Goal: Task Accomplishment & Management: Use online tool/utility

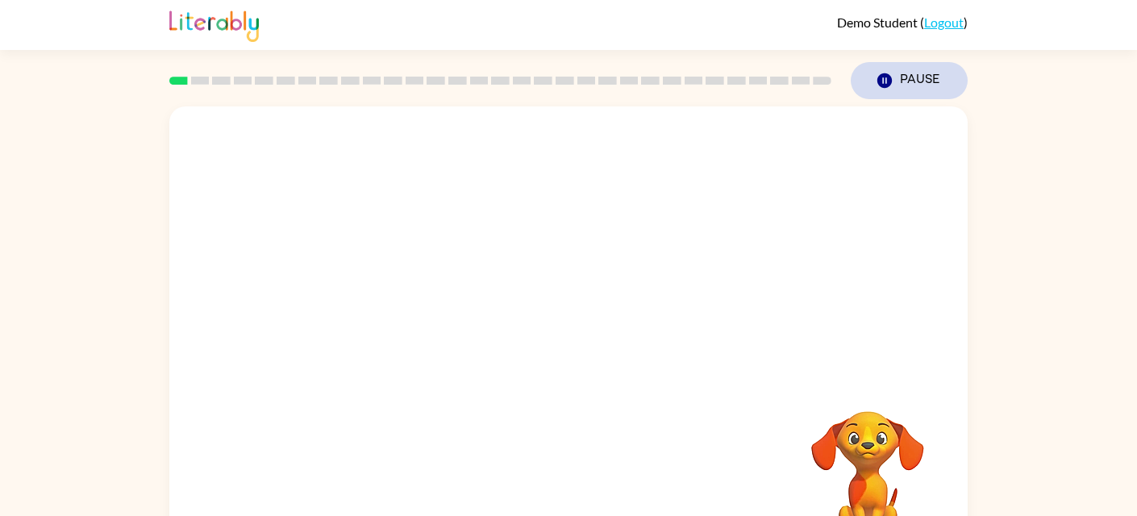
click at [898, 81] on button "Pause Pause" at bounding box center [909, 80] width 117 height 37
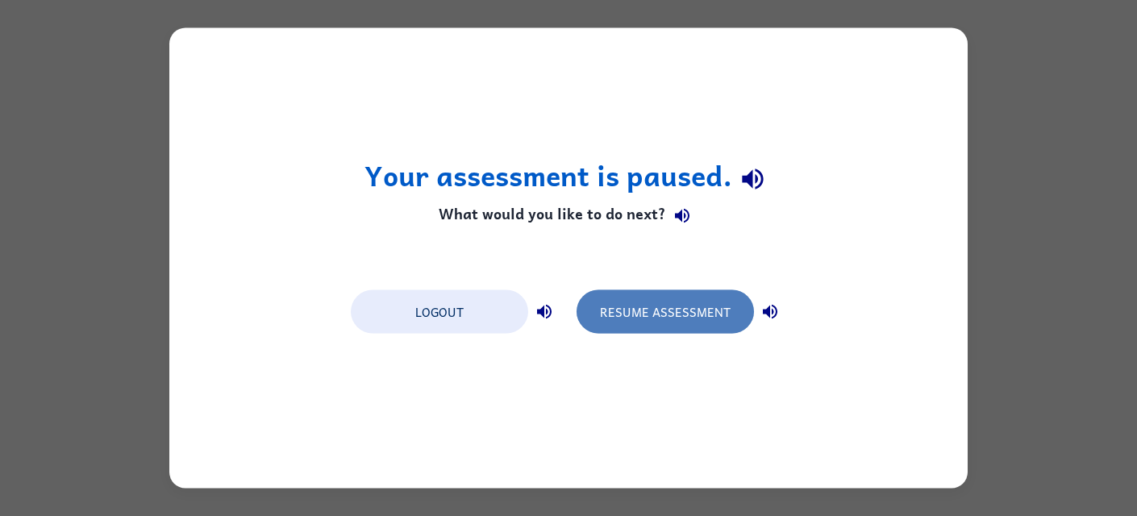
click at [631, 309] on button "Resume Assessment" at bounding box center [664, 312] width 177 height 44
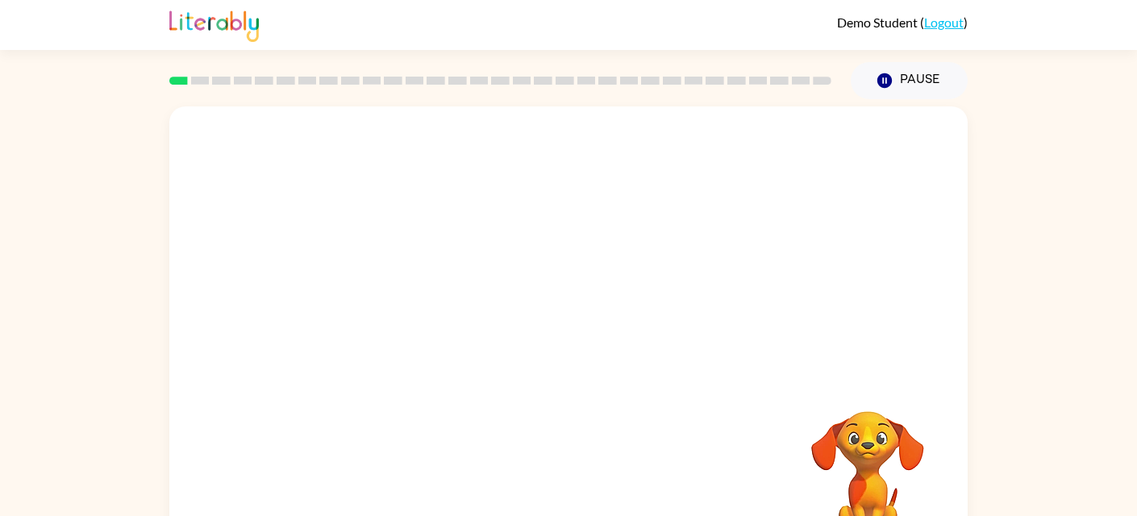
scroll to position [51, 0]
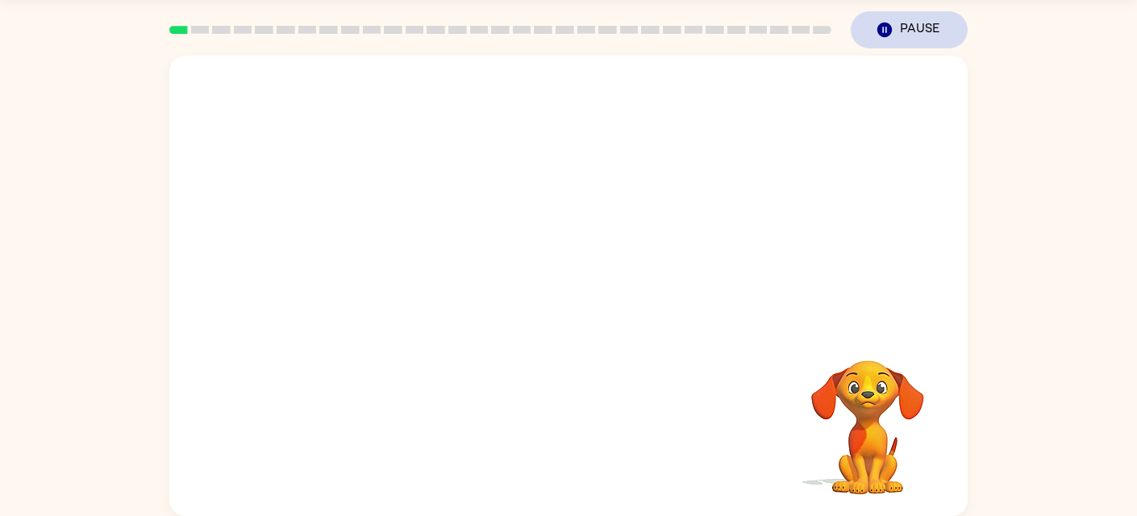
click at [915, 34] on button "Pause Pause" at bounding box center [909, 29] width 117 height 37
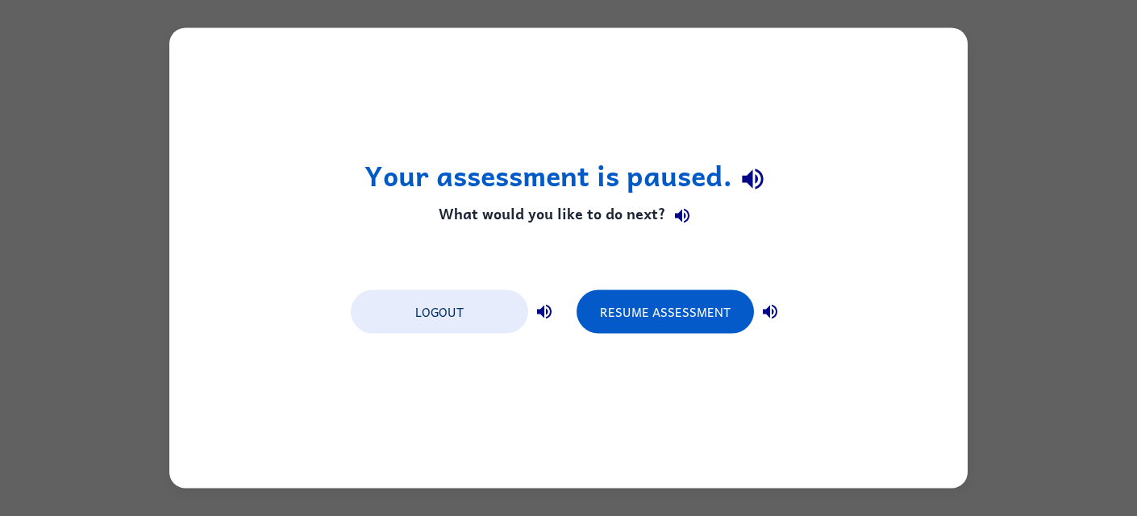
scroll to position [0, 0]
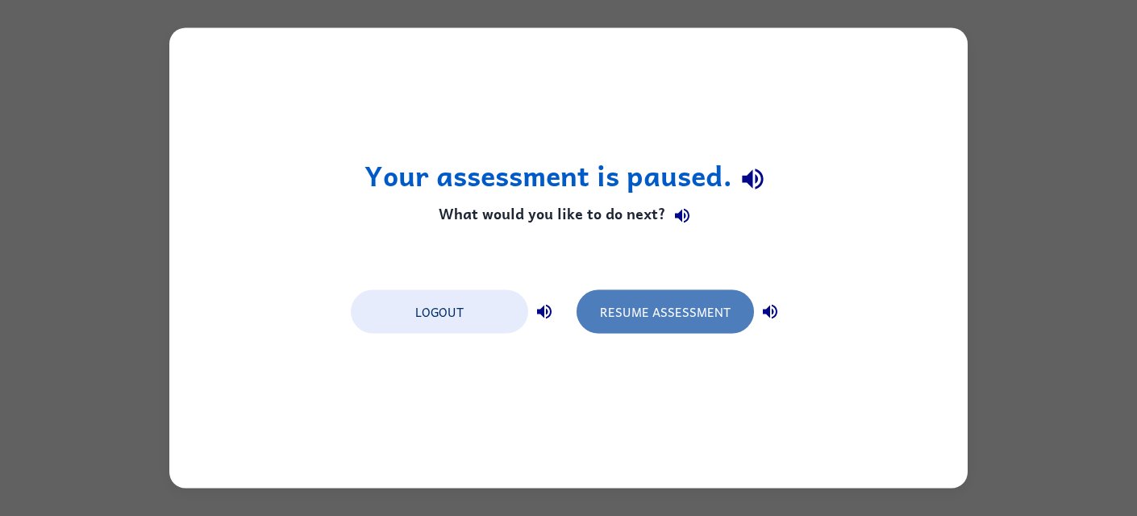
click at [680, 319] on button "Resume Assessment" at bounding box center [664, 312] width 177 height 44
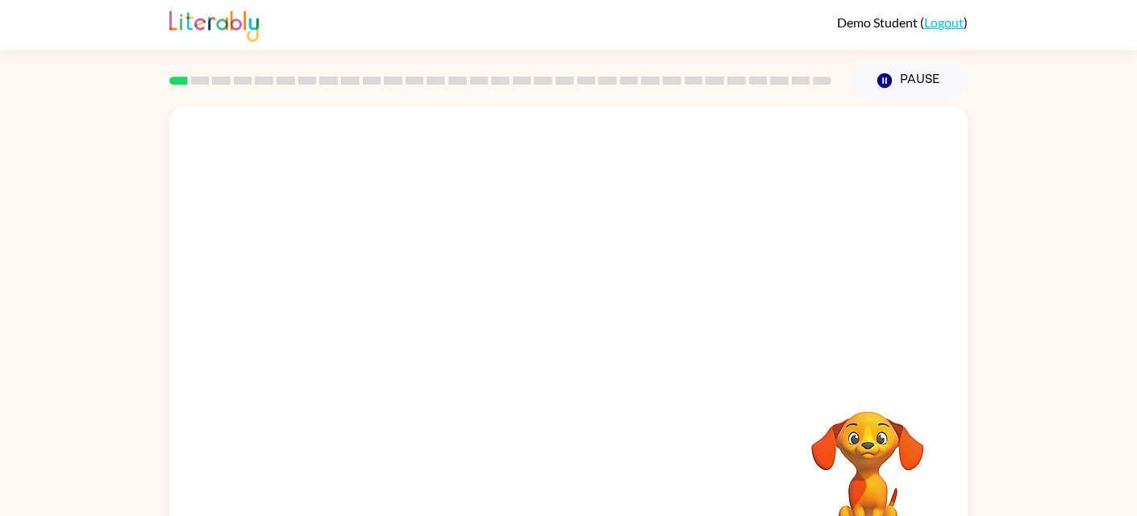
scroll to position [51, 0]
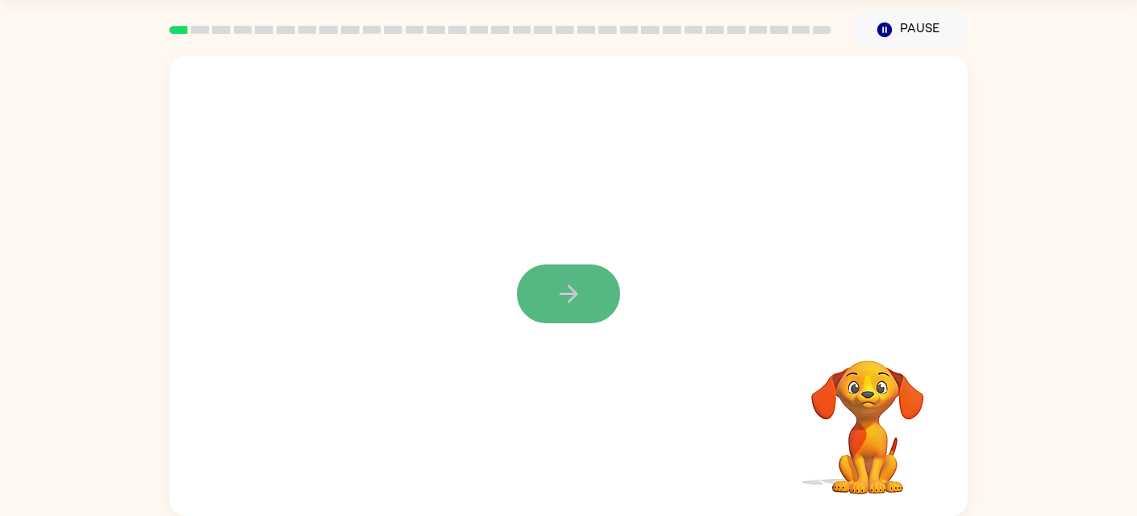
click at [573, 297] on icon "button" at bounding box center [568, 294] width 19 height 19
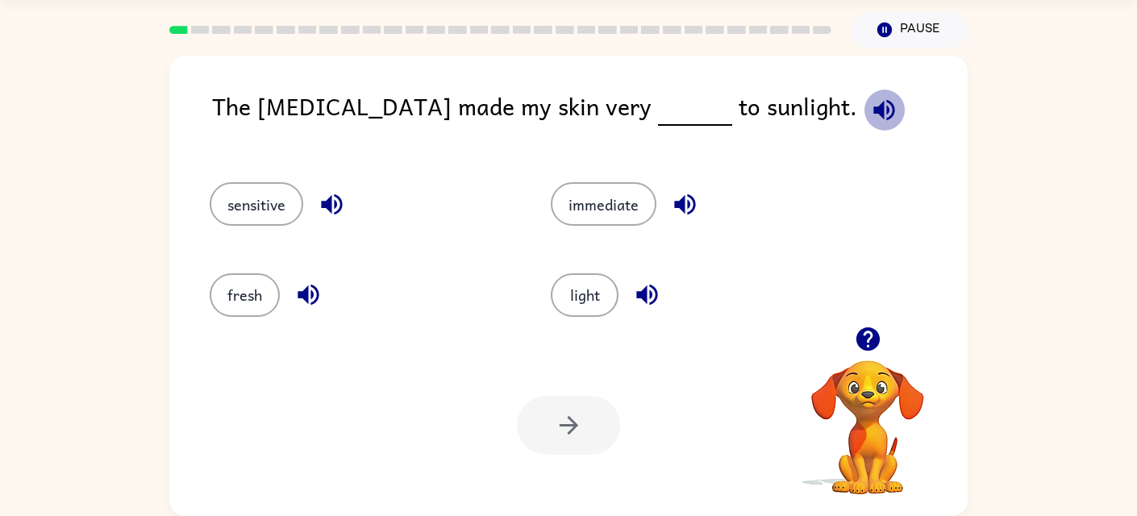
click at [873, 110] on icon "button" at bounding box center [883, 109] width 21 height 21
click at [337, 206] on icon "button" at bounding box center [331, 204] width 21 height 21
click at [307, 290] on icon "button" at bounding box center [307, 295] width 21 height 21
click at [684, 205] on icon "button" at bounding box center [684, 204] width 21 height 21
click at [654, 291] on icon "button" at bounding box center [647, 295] width 28 height 28
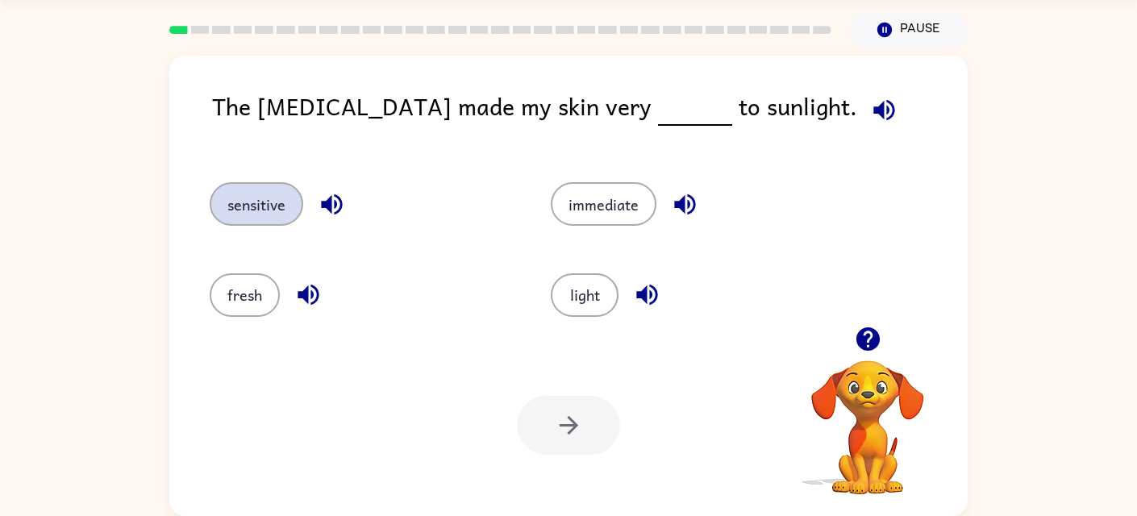
click at [263, 198] on button "sensitive" at bounding box center [257, 204] width 94 height 44
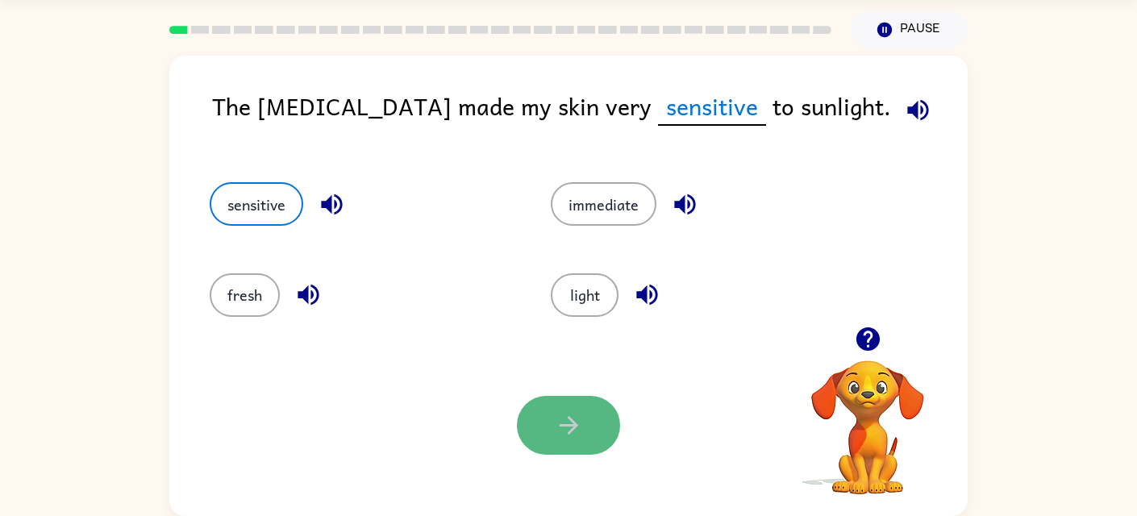
click at [571, 414] on icon "button" at bounding box center [569, 425] width 28 height 28
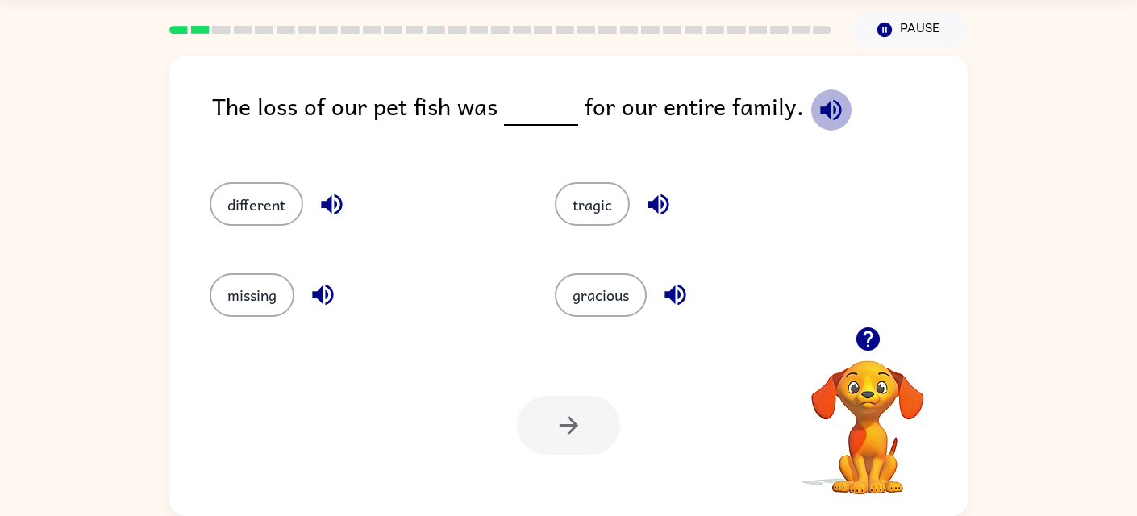
click at [822, 109] on icon "button" at bounding box center [831, 110] width 28 height 28
click at [340, 202] on icon "button" at bounding box center [331, 204] width 21 height 21
click at [329, 294] on icon "button" at bounding box center [323, 295] width 28 height 28
click at [655, 211] on icon "button" at bounding box center [658, 204] width 28 height 28
click at [687, 298] on icon "button" at bounding box center [675, 295] width 28 height 28
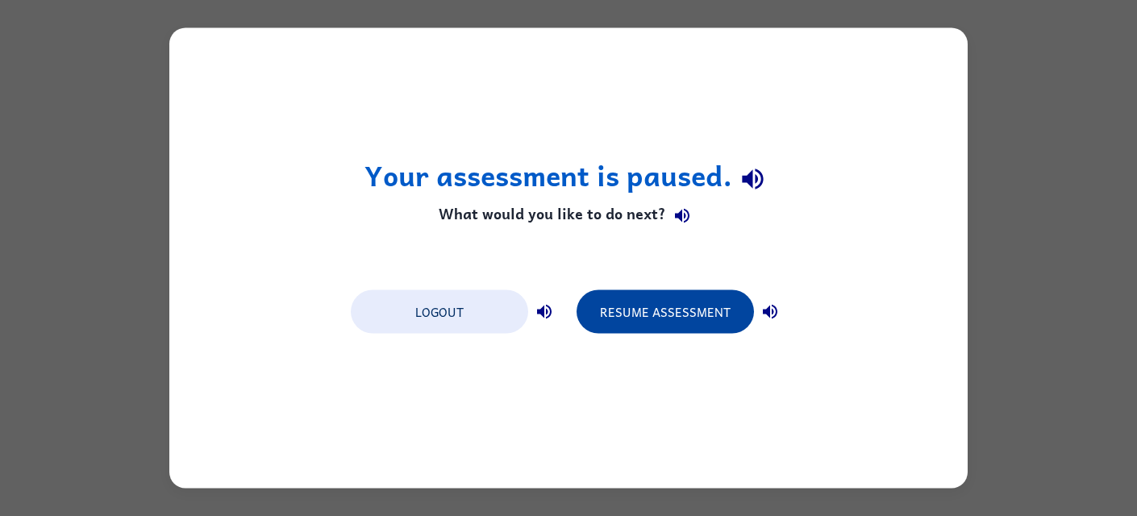
scroll to position [0, 0]
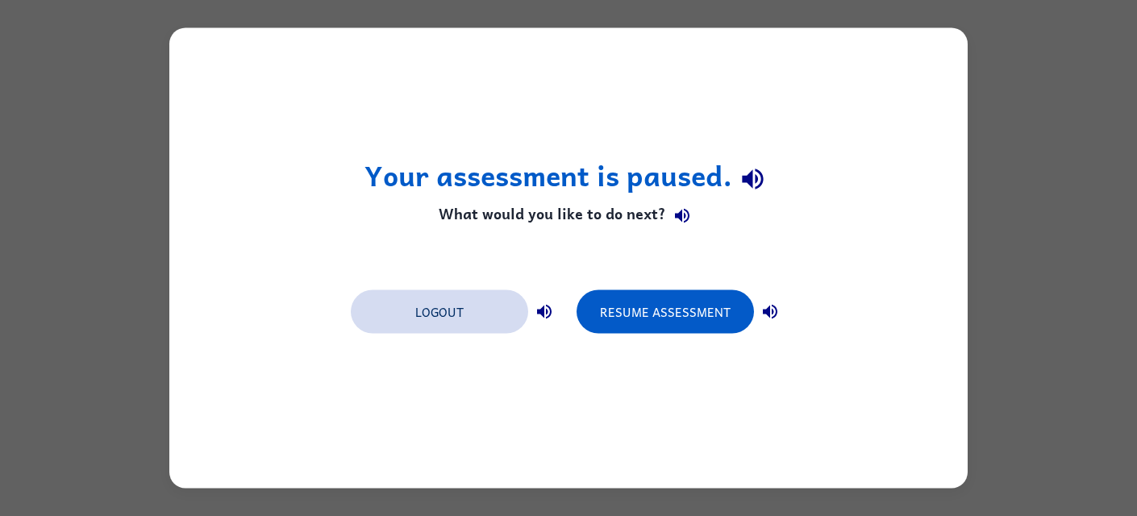
click at [450, 312] on button "Logout" at bounding box center [439, 312] width 177 height 44
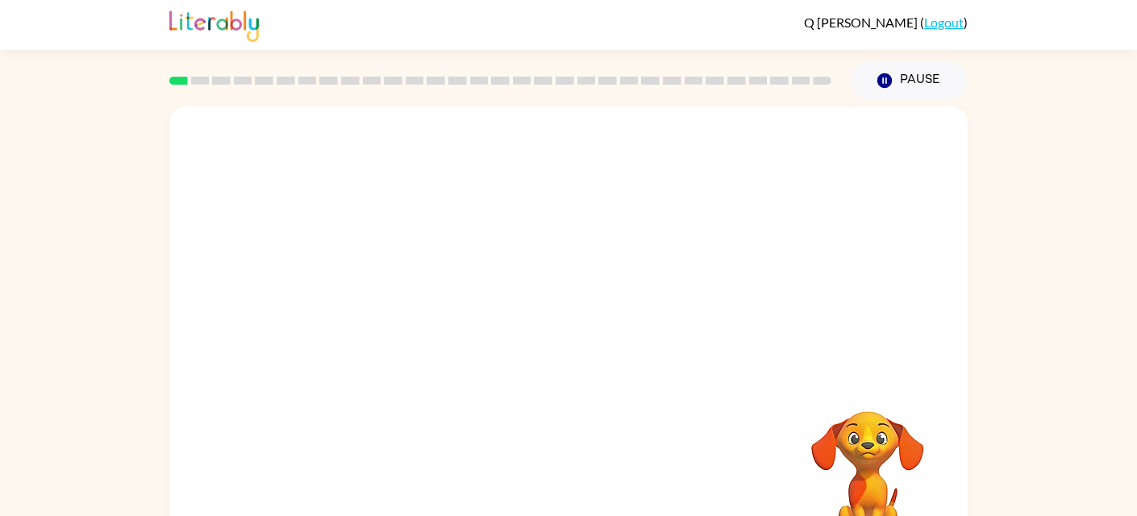
click at [378, 296] on video "Your browser must support playing .mp4 files to use Literably. Please try using…" at bounding box center [568, 241] width 798 height 271
click at [391, 306] on video "Your browser must support playing .mp4 files to use Literably. Please try using…" at bounding box center [568, 241] width 798 height 271
click at [561, 343] on icon "button" at bounding box center [569, 345] width 28 height 28
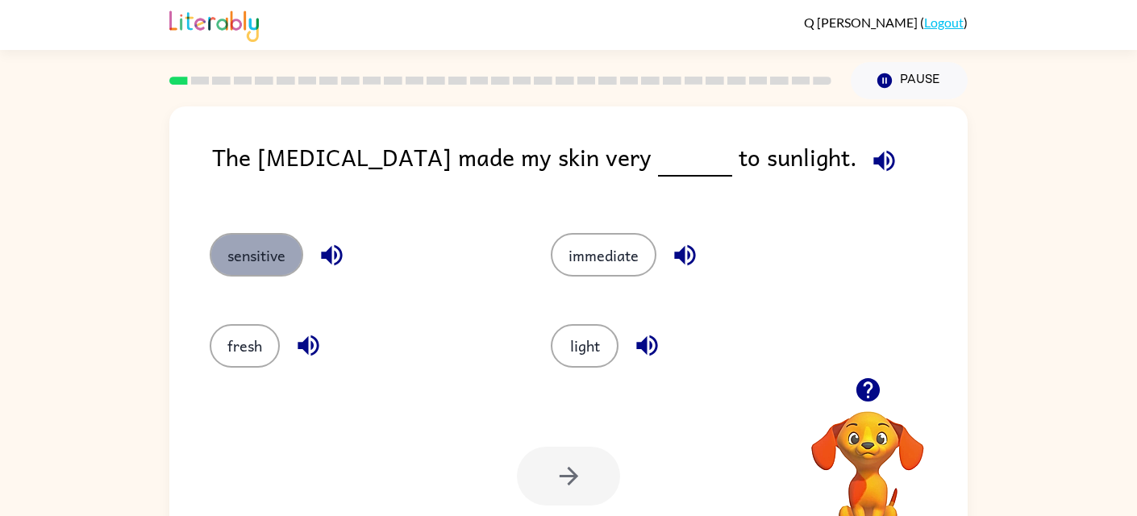
click at [266, 253] on button "sensitive" at bounding box center [257, 255] width 94 height 44
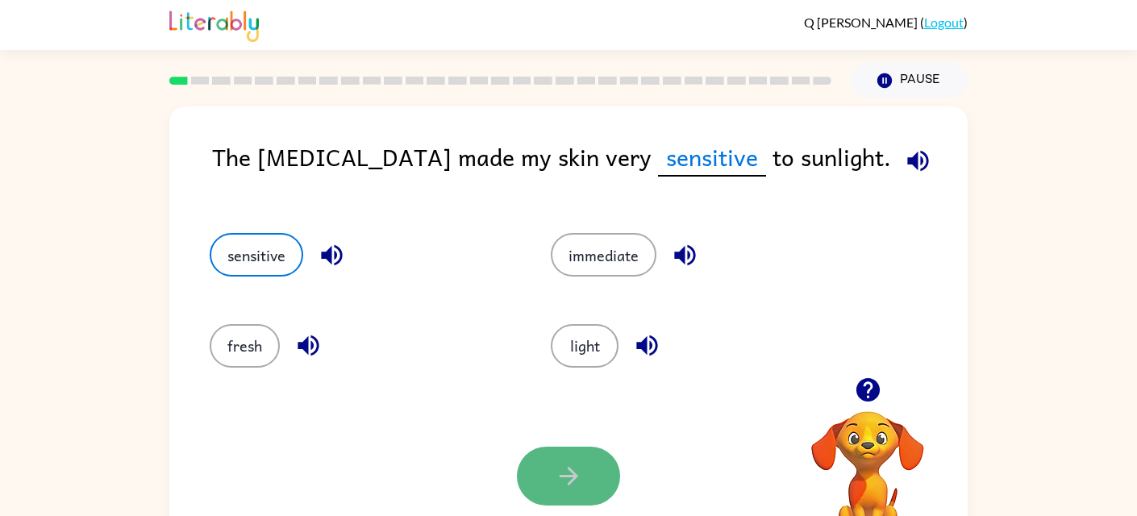
click at [542, 478] on button "button" at bounding box center [568, 476] width 103 height 59
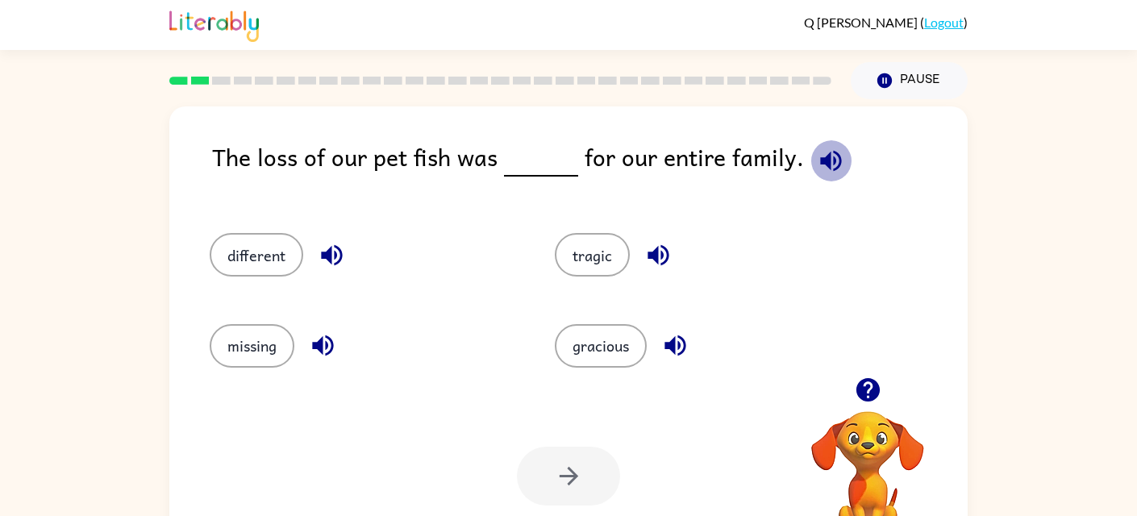
click at [822, 156] on icon "button" at bounding box center [831, 161] width 28 height 28
click at [256, 248] on button "different" at bounding box center [257, 255] width 94 height 44
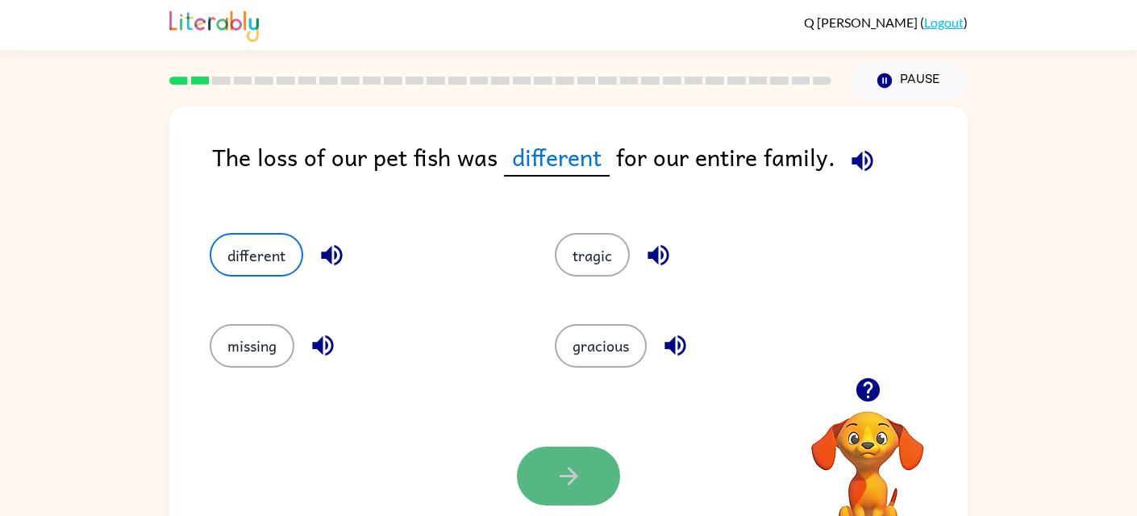
click at [559, 468] on icon "button" at bounding box center [569, 476] width 28 height 28
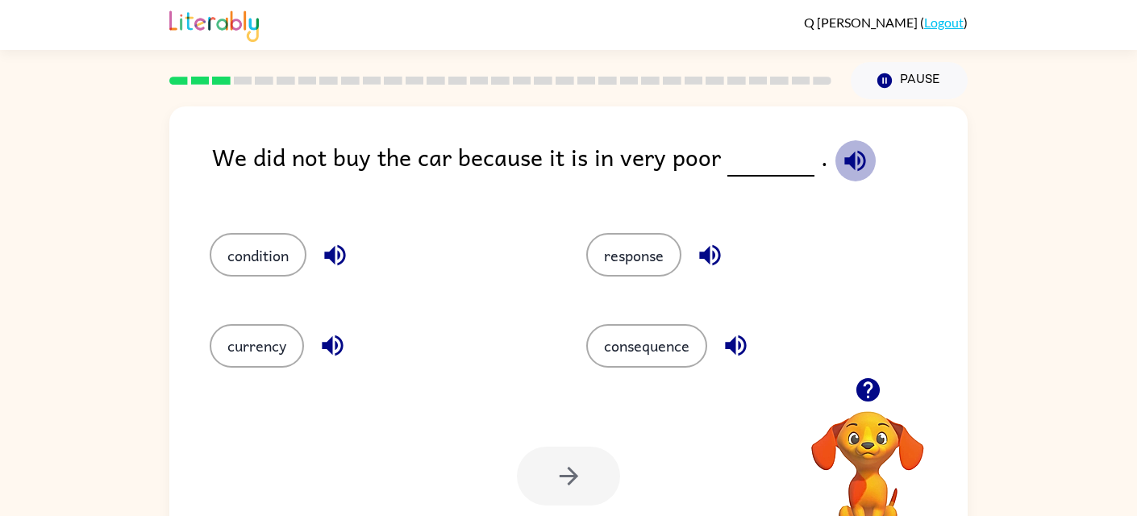
click at [853, 154] on icon "button" at bounding box center [855, 161] width 28 height 28
click at [262, 253] on button "condition" at bounding box center [258, 255] width 97 height 44
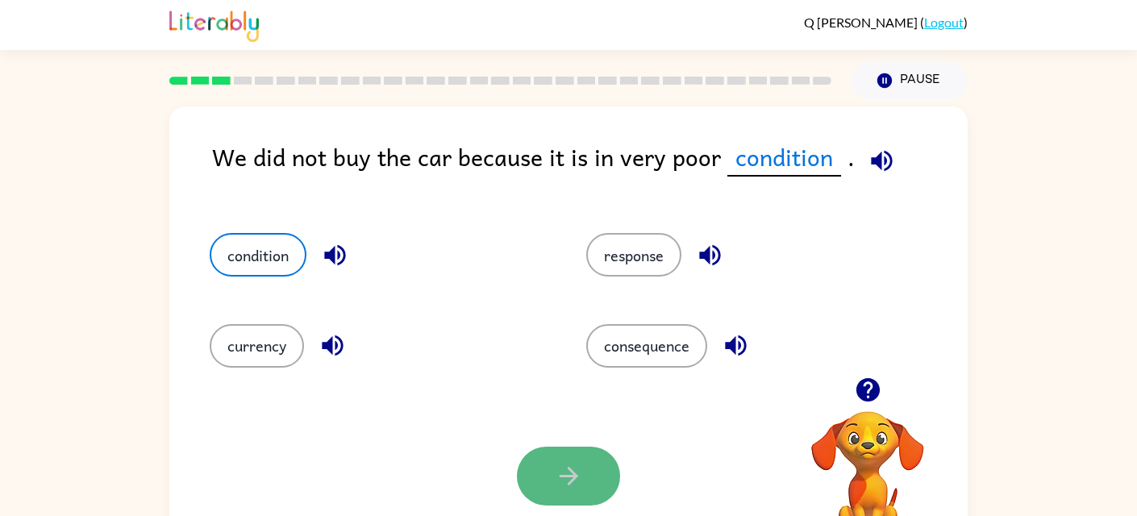
click at [546, 463] on button "button" at bounding box center [568, 476] width 103 height 59
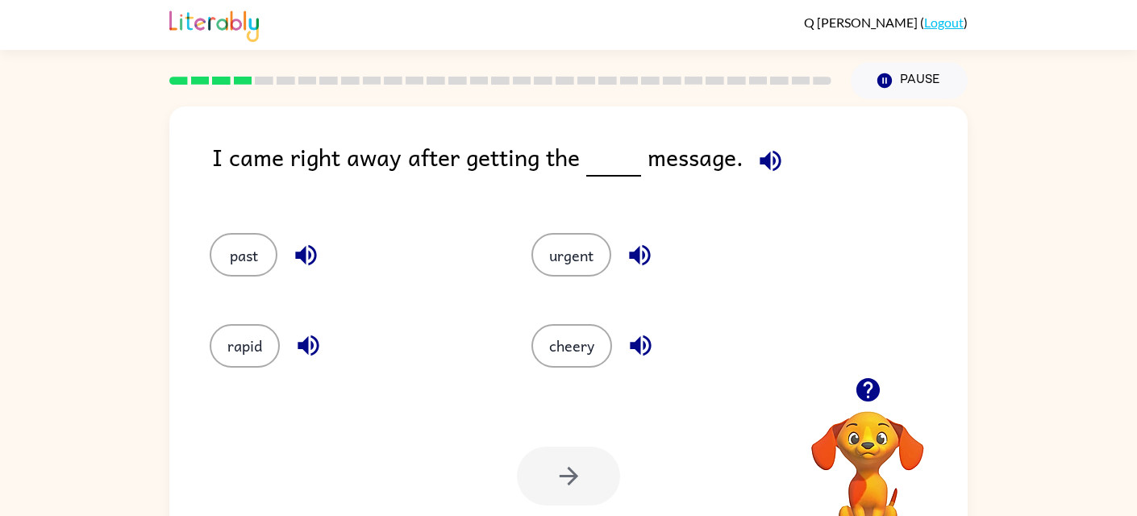
click at [765, 154] on icon "button" at bounding box center [769, 160] width 21 height 21
click at [246, 358] on button "rapid" at bounding box center [245, 346] width 70 height 44
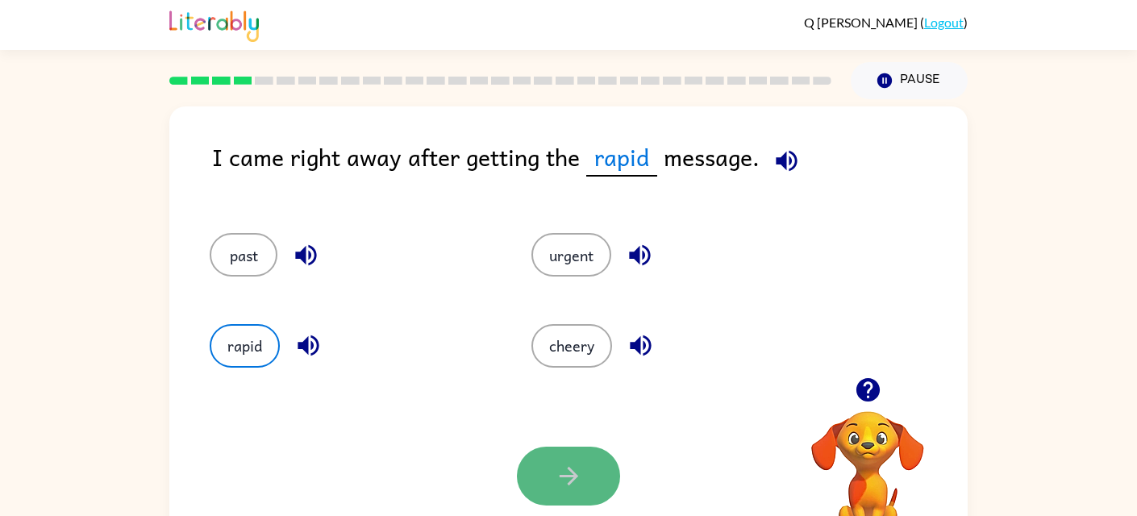
click at [543, 455] on button "button" at bounding box center [568, 476] width 103 height 59
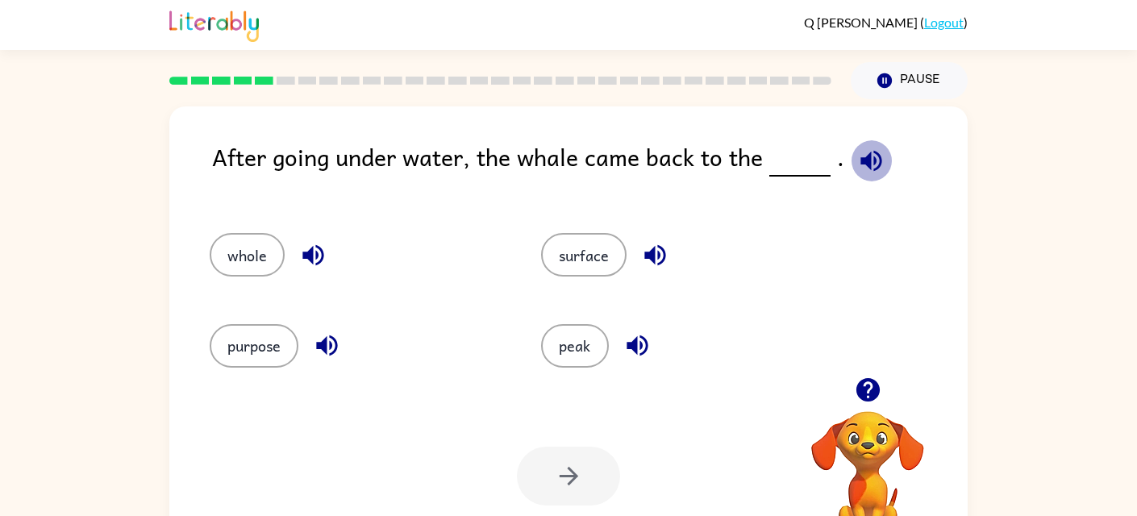
click at [857, 149] on icon "button" at bounding box center [871, 161] width 28 height 28
click at [572, 244] on button "surface" at bounding box center [583, 255] width 85 height 44
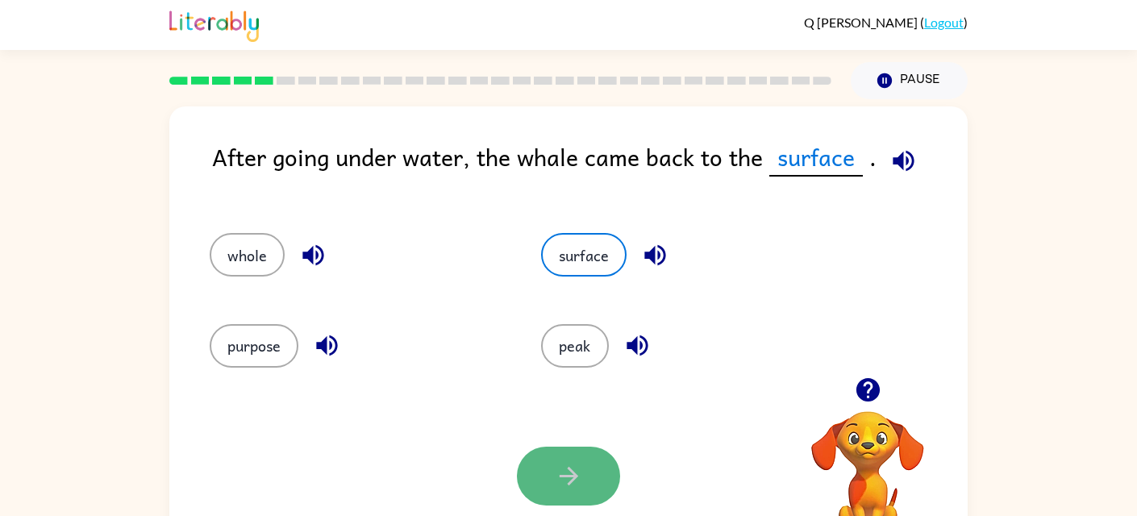
click at [578, 468] on icon "button" at bounding box center [569, 476] width 28 height 28
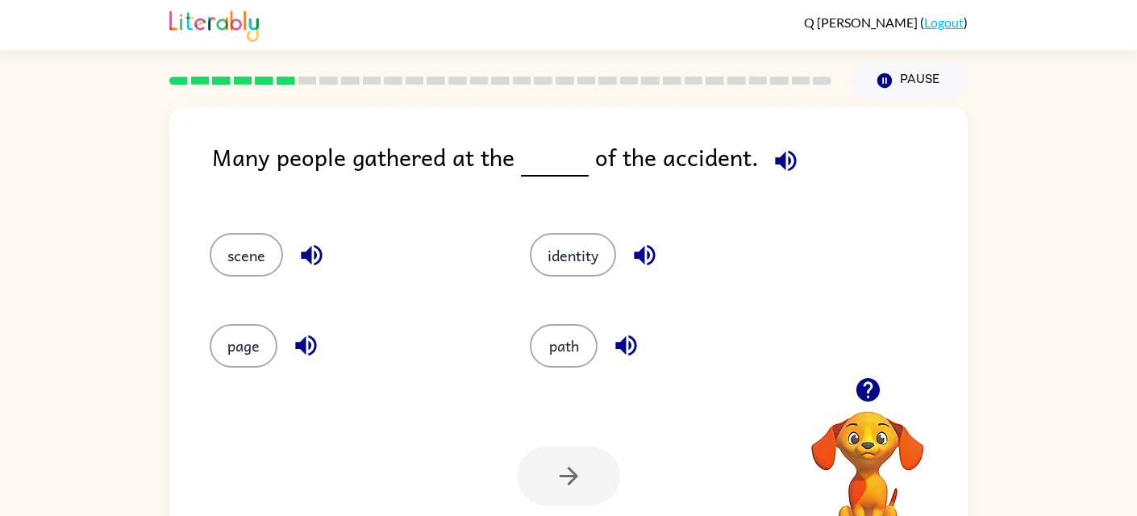
click at [779, 152] on icon "button" at bounding box center [786, 161] width 28 height 28
click at [306, 245] on icon "button" at bounding box center [311, 255] width 28 height 28
click at [243, 260] on button "scene" at bounding box center [246, 255] width 73 height 44
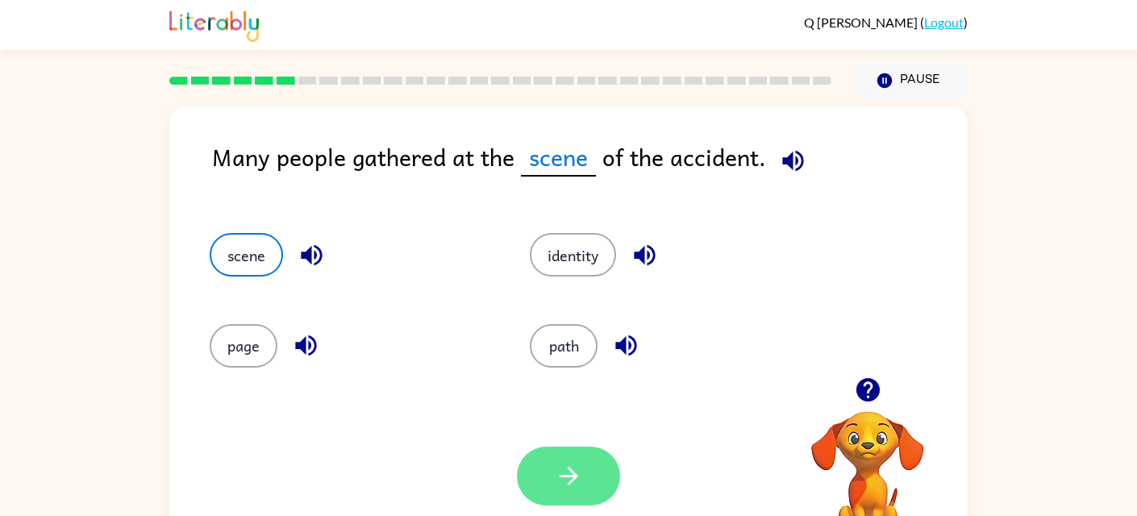
click at [524, 475] on button "button" at bounding box center [568, 476] width 103 height 59
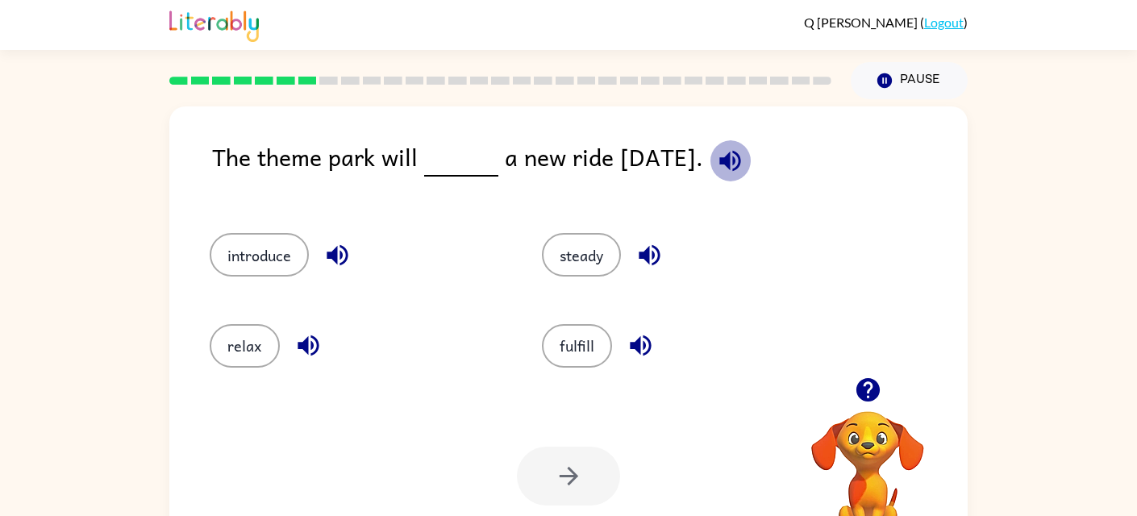
click at [740, 152] on icon "button" at bounding box center [729, 160] width 21 height 21
click at [335, 243] on icon "button" at bounding box center [337, 255] width 28 height 28
click at [275, 256] on button "introduce" at bounding box center [259, 255] width 99 height 44
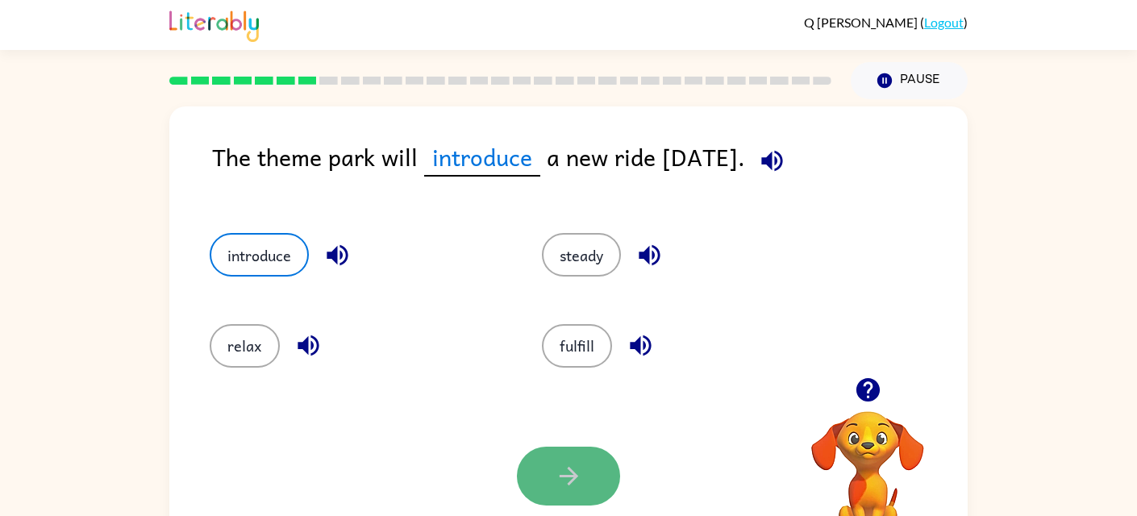
click at [559, 454] on button "button" at bounding box center [568, 476] width 103 height 59
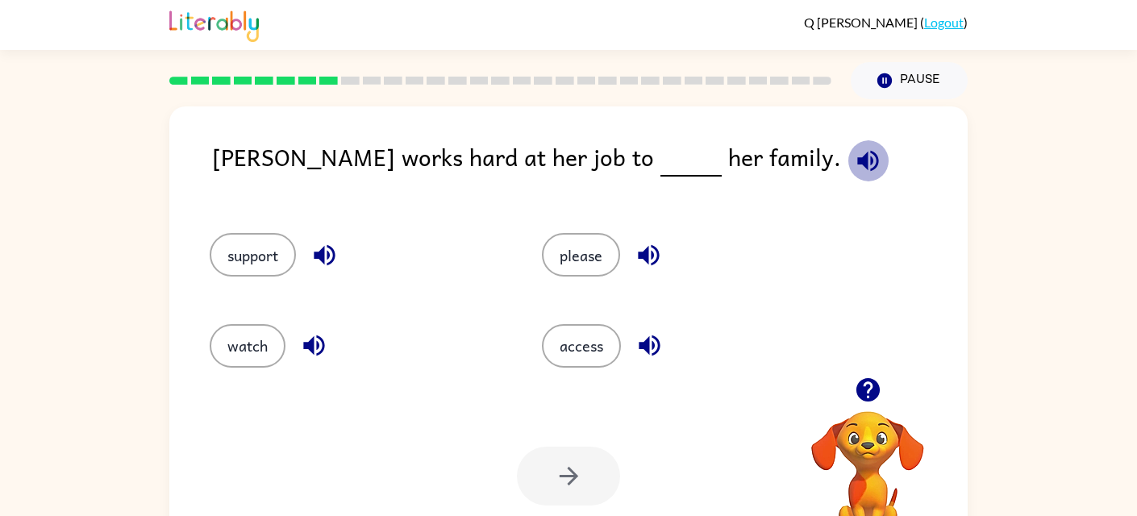
click at [854, 148] on icon "button" at bounding box center [868, 161] width 28 height 28
click at [256, 256] on button "support" at bounding box center [253, 255] width 86 height 44
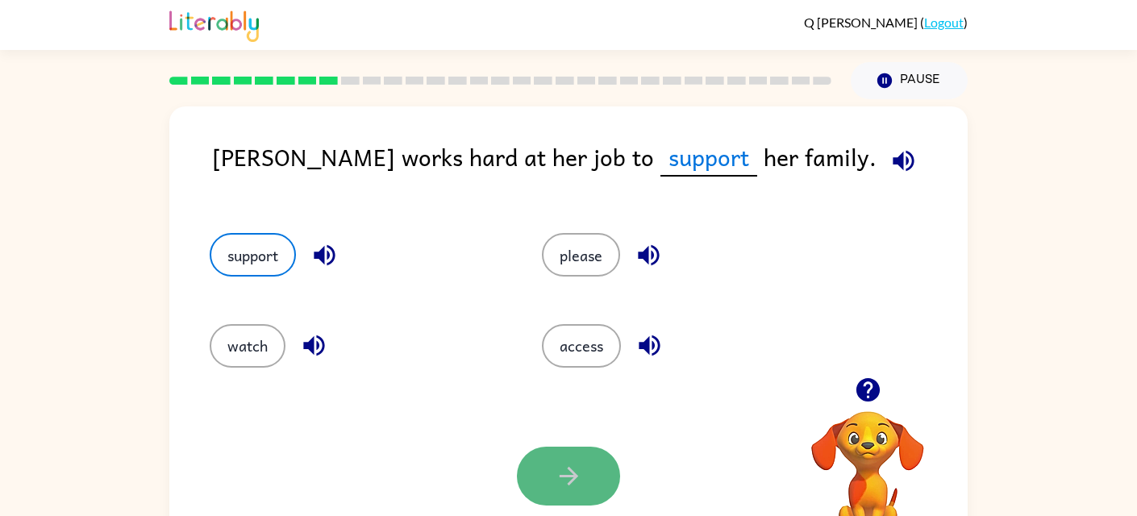
click at [564, 480] on icon "button" at bounding box center [569, 476] width 28 height 28
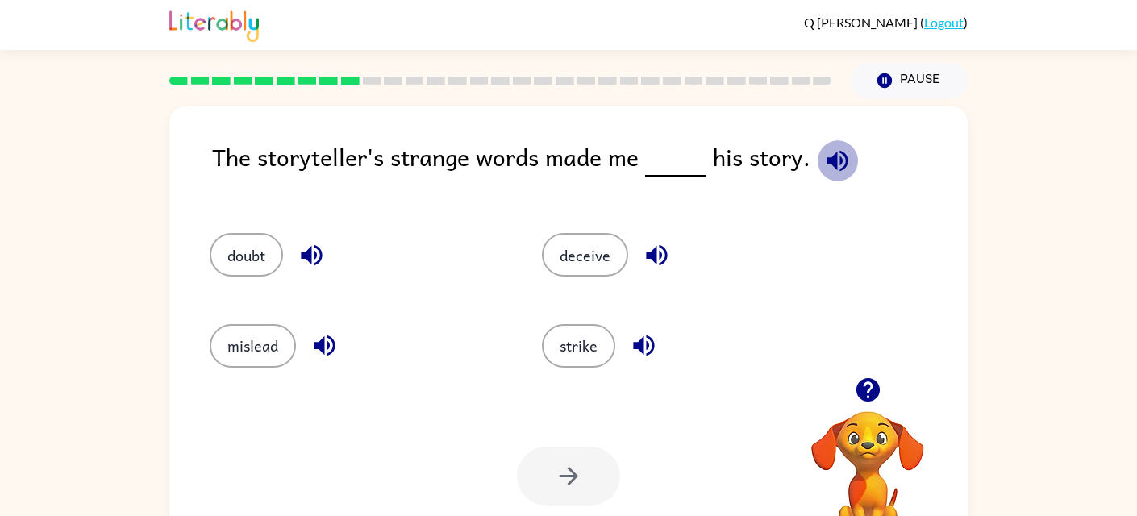
click at [828, 161] on icon "button" at bounding box center [836, 160] width 21 height 21
click at [838, 140] on button "button" at bounding box center [837, 160] width 41 height 41
click at [306, 256] on icon "button" at bounding box center [311, 255] width 21 height 21
click at [256, 257] on button "doubt" at bounding box center [246, 255] width 73 height 44
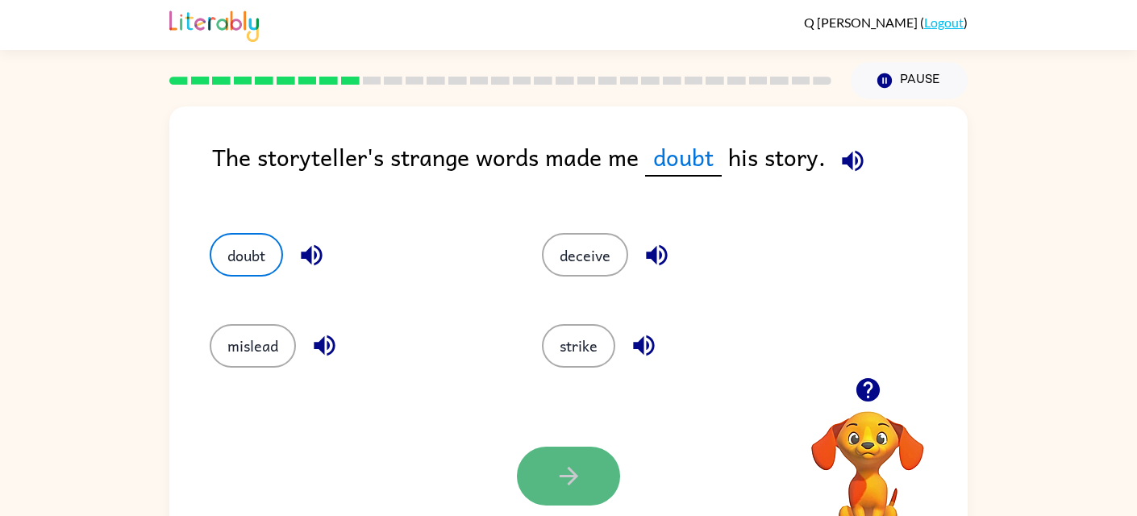
click at [540, 472] on button "button" at bounding box center [568, 476] width 103 height 59
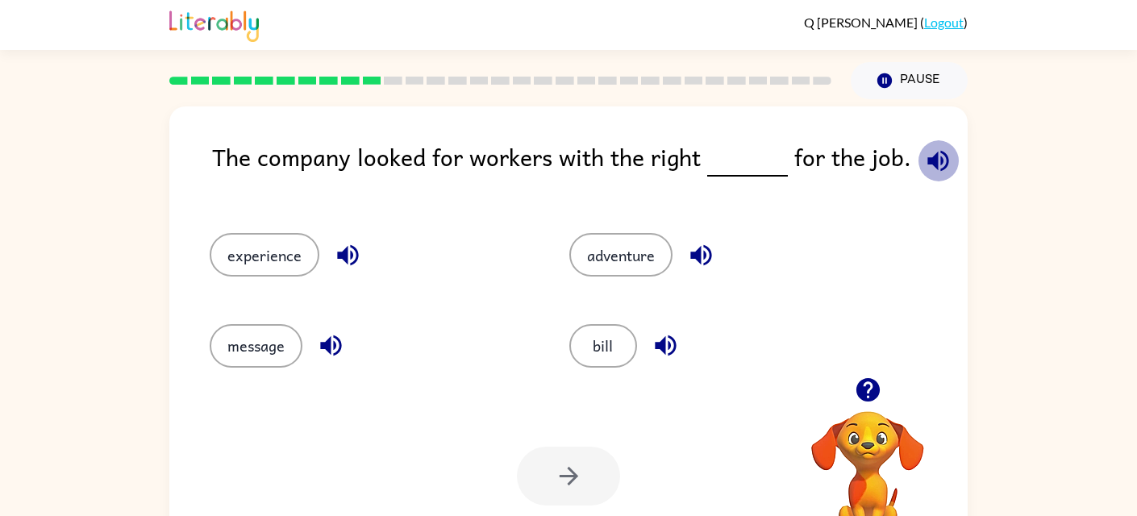
click at [935, 152] on icon "button" at bounding box center [937, 160] width 21 height 21
click at [929, 151] on icon "button" at bounding box center [938, 161] width 28 height 28
click at [343, 249] on icon "button" at bounding box center [347, 255] width 21 height 21
click at [331, 346] on icon "button" at bounding box center [330, 345] width 21 height 21
click at [693, 247] on icon "button" at bounding box center [701, 255] width 28 height 28
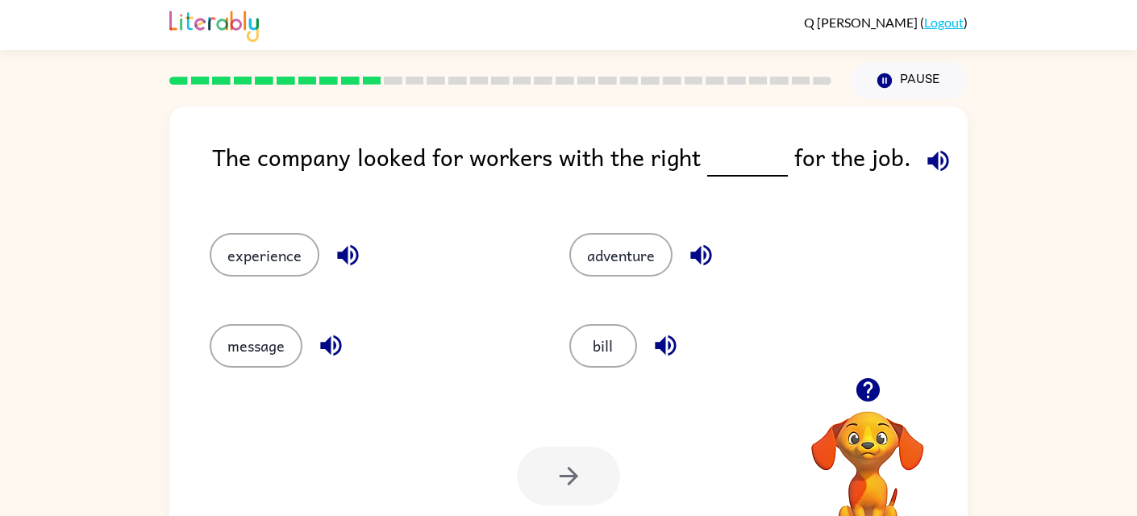
click at [660, 334] on icon "button" at bounding box center [665, 345] width 28 height 28
click at [258, 264] on button "experience" at bounding box center [265, 255] width 110 height 44
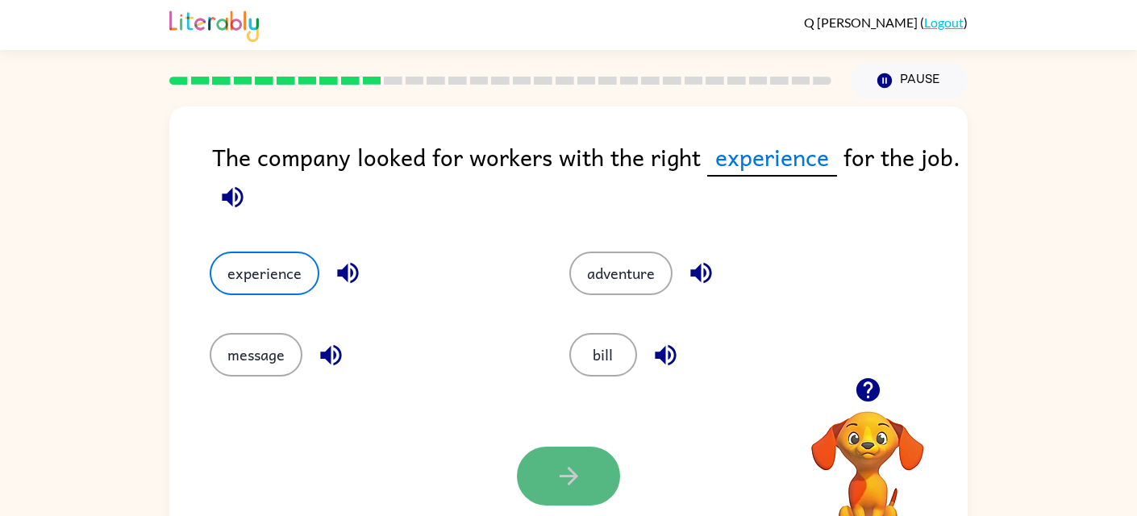
click at [553, 480] on button "button" at bounding box center [568, 476] width 103 height 59
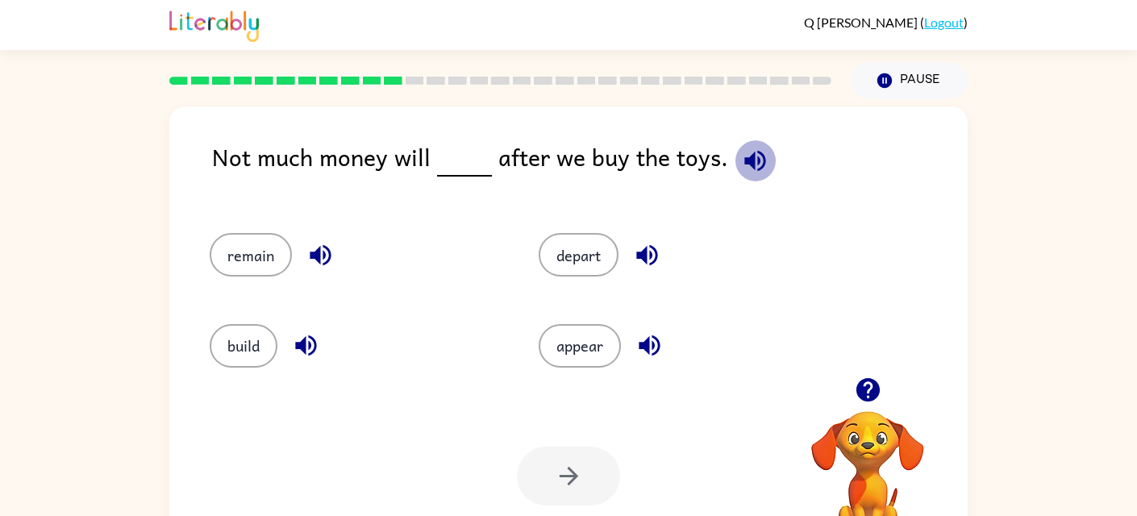
click at [743, 152] on icon "button" at bounding box center [755, 161] width 28 height 28
click at [252, 243] on button "remain" at bounding box center [251, 255] width 82 height 44
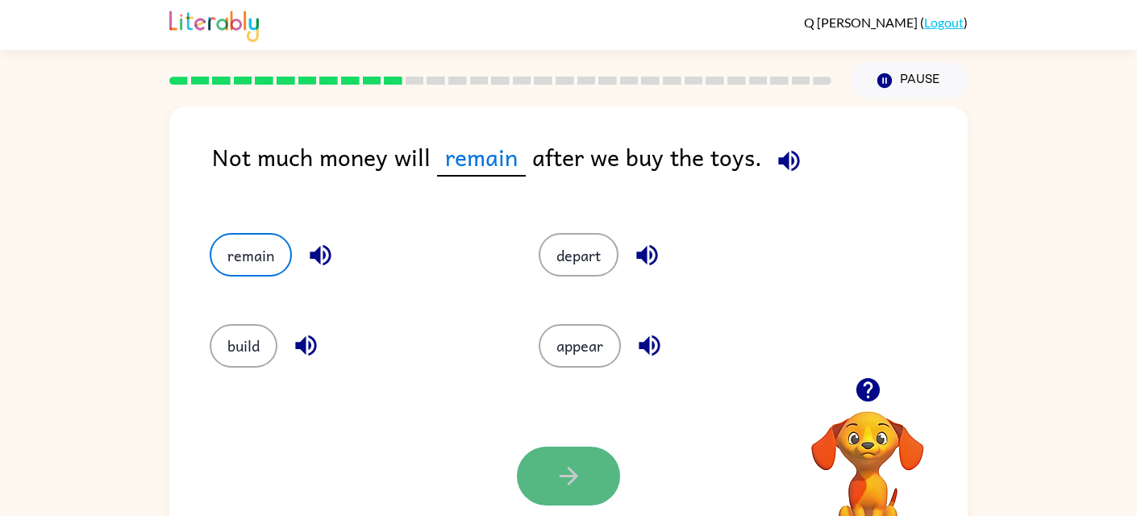
click at [573, 483] on icon "button" at bounding box center [569, 476] width 28 height 28
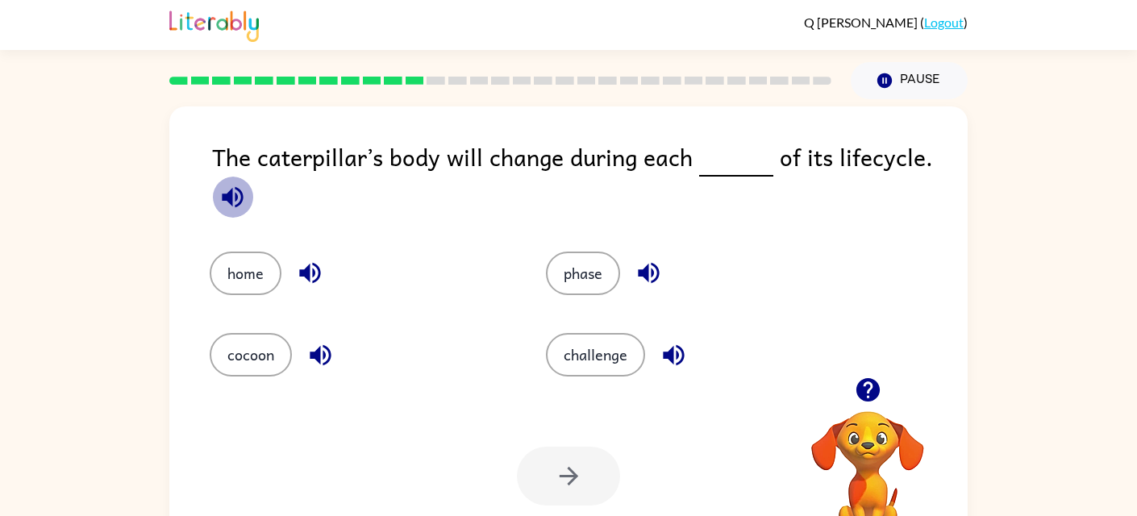
click at [239, 192] on icon "button" at bounding box center [232, 196] width 21 height 21
click at [256, 346] on button "cocoon" at bounding box center [251, 355] width 82 height 44
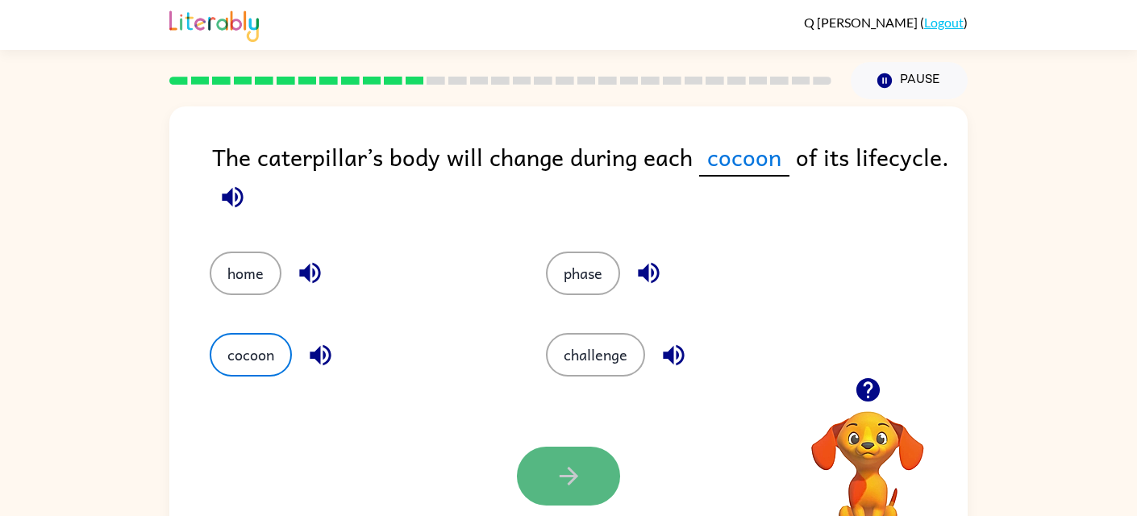
click at [543, 486] on button "button" at bounding box center [568, 476] width 103 height 59
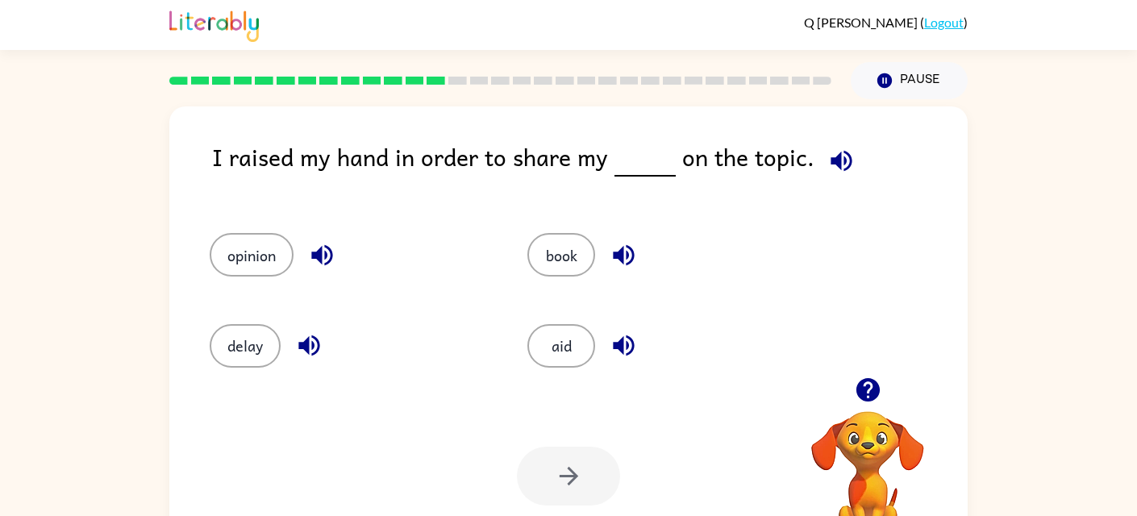
click at [835, 156] on icon "button" at bounding box center [841, 161] width 28 height 28
click at [318, 247] on icon "button" at bounding box center [322, 255] width 28 height 28
click at [306, 341] on icon "button" at bounding box center [308, 345] width 21 height 21
click at [614, 242] on icon "button" at bounding box center [623, 255] width 28 height 28
click at [623, 334] on icon "button" at bounding box center [623, 345] width 28 height 28
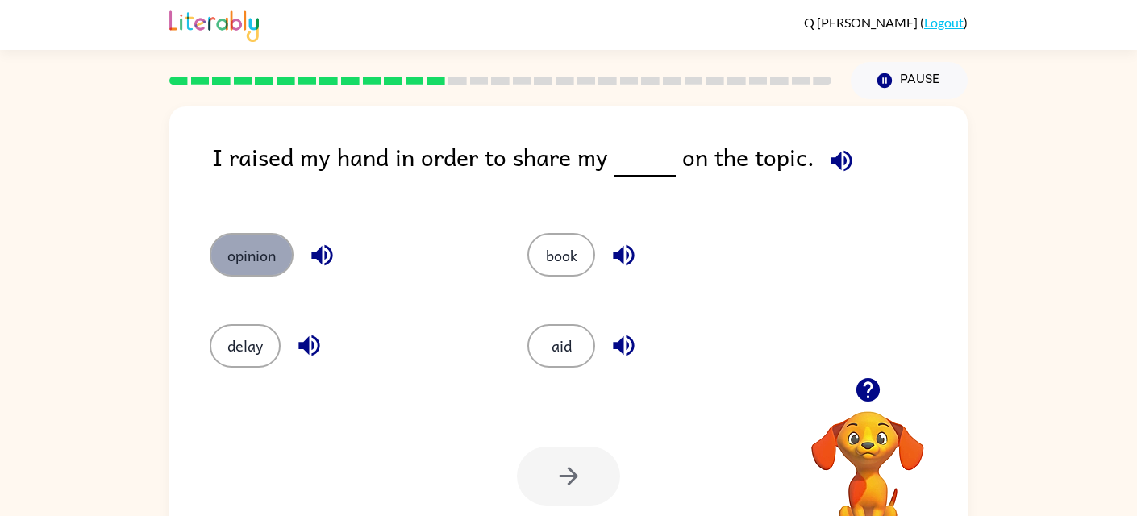
click at [259, 260] on button "opinion" at bounding box center [252, 255] width 84 height 44
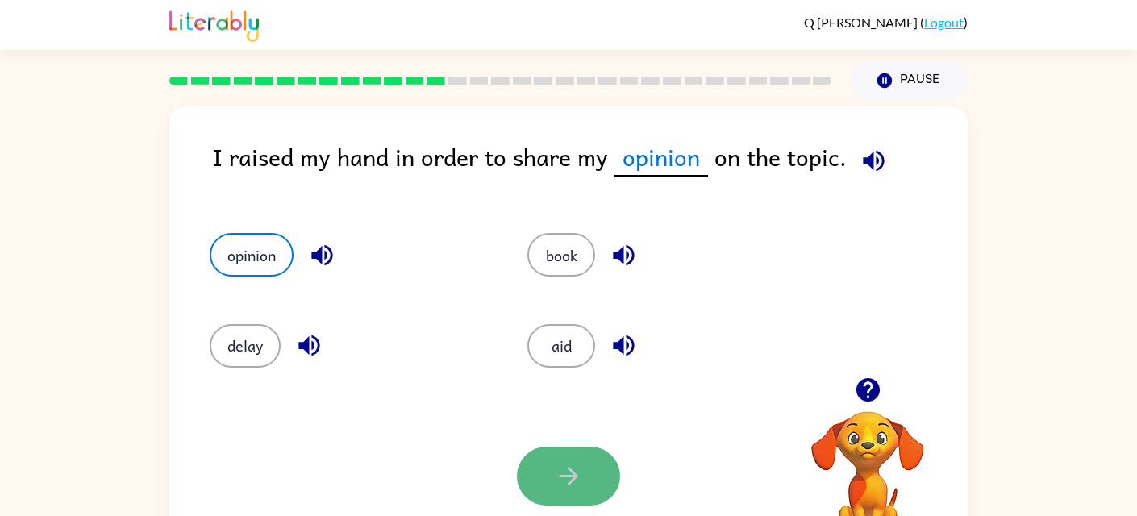
click at [576, 470] on icon "button" at bounding box center [569, 476] width 28 height 28
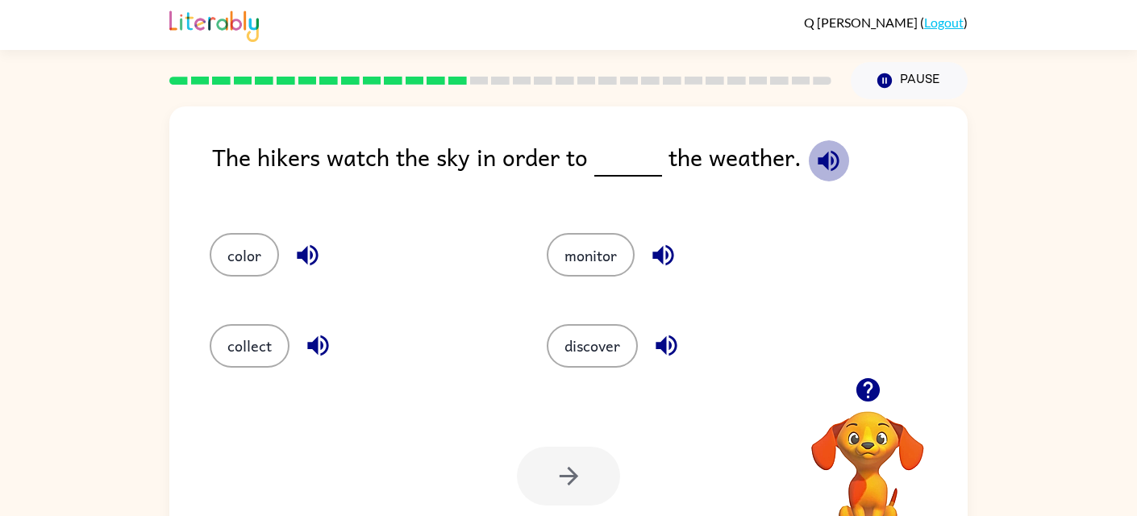
click at [817, 160] on icon "button" at bounding box center [827, 160] width 21 height 21
click at [247, 259] on button "color" at bounding box center [244, 255] width 69 height 44
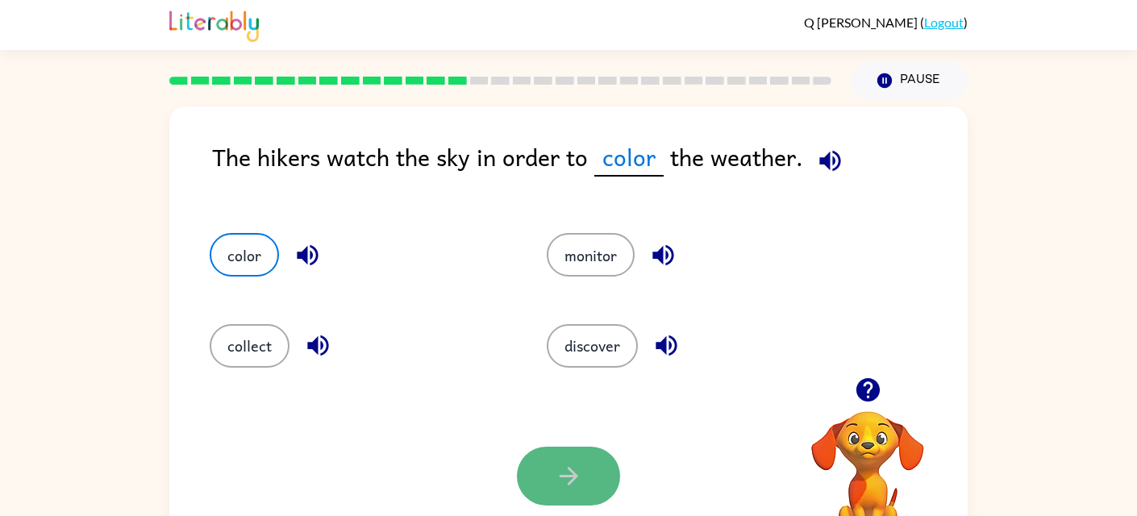
click at [571, 467] on icon "button" at bounding box center [569, 476] width 28 height 28
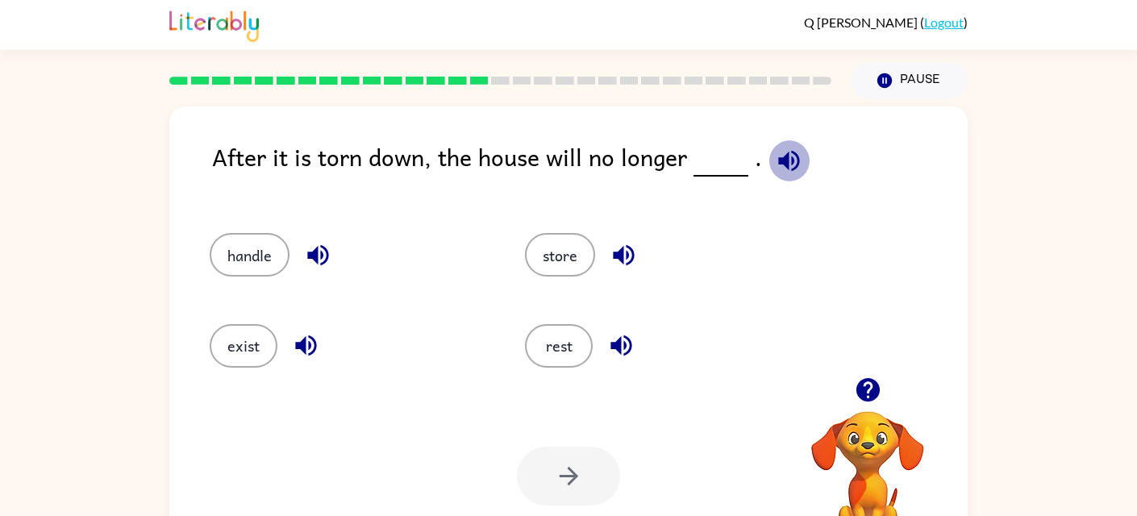
click at [795, 152] on icon "button" at bounding box center [789, 161] width 28 height 28
click at [247, 343] on button "exist" at bounding box center [244, 346] width 68 height 44
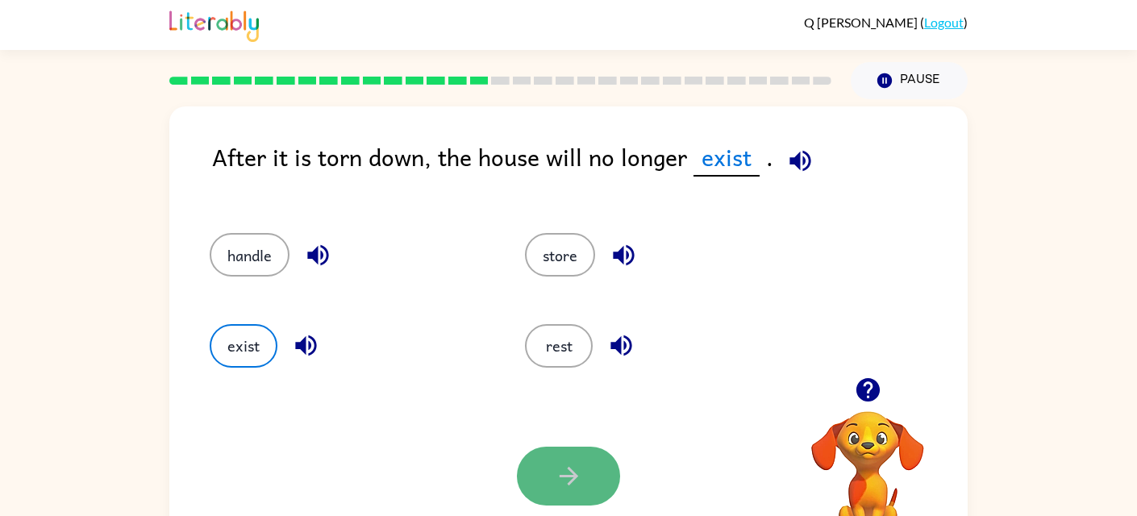
click at [555, 476] on icon "button" at bounding box center [569, 476] width 28 height 28
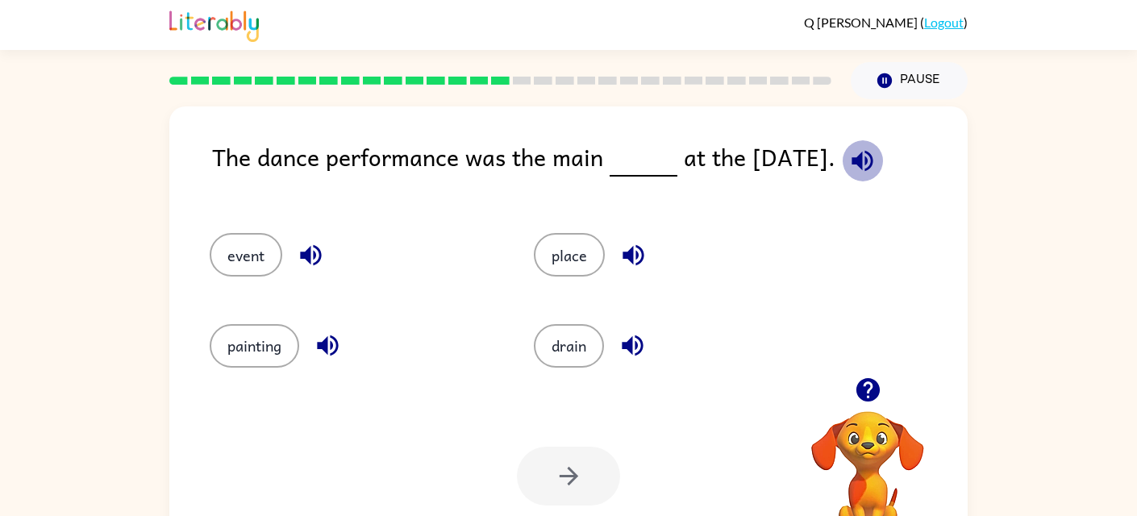
click at [867, 160] on icon "button" at bounding box center [861, 160] width 21 height 21
click at [246, 236] on button "event" at bounding box center [246, 255] width 73 height 44
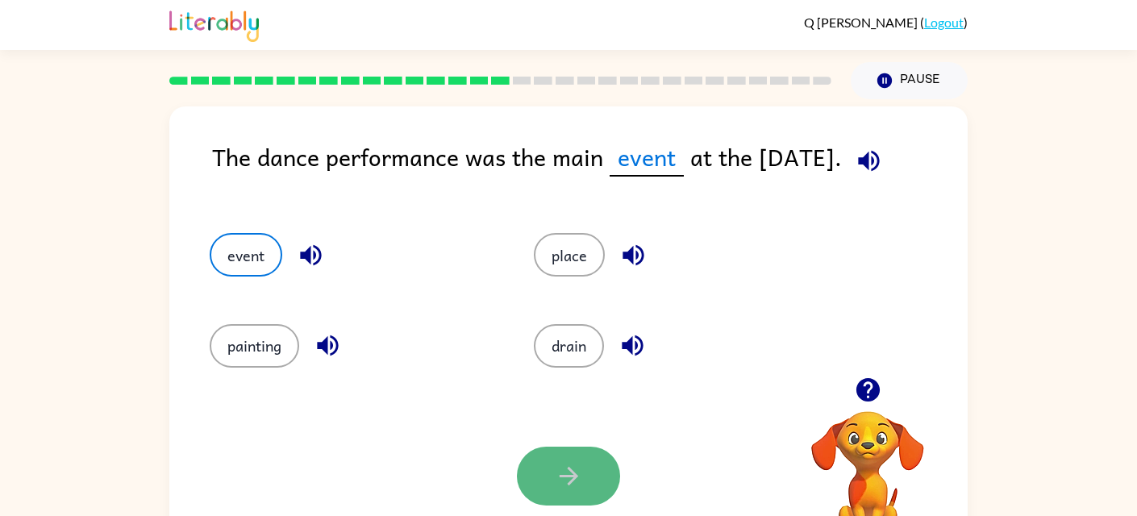
click at [572, 452] on button "button" at bounding box center [568, 476] width 103 height 59
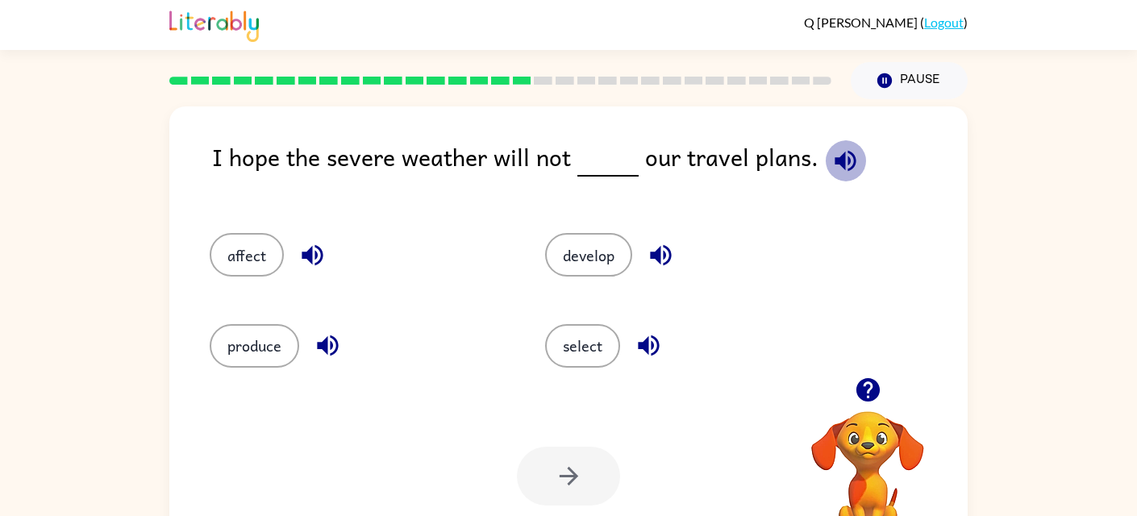
click at [831, 152] on icon "button" at bounding box center [845, 161] width 28 height 28
click at [226, 247] on button "affect" at bounding box center [247, 255] width 74 height 44
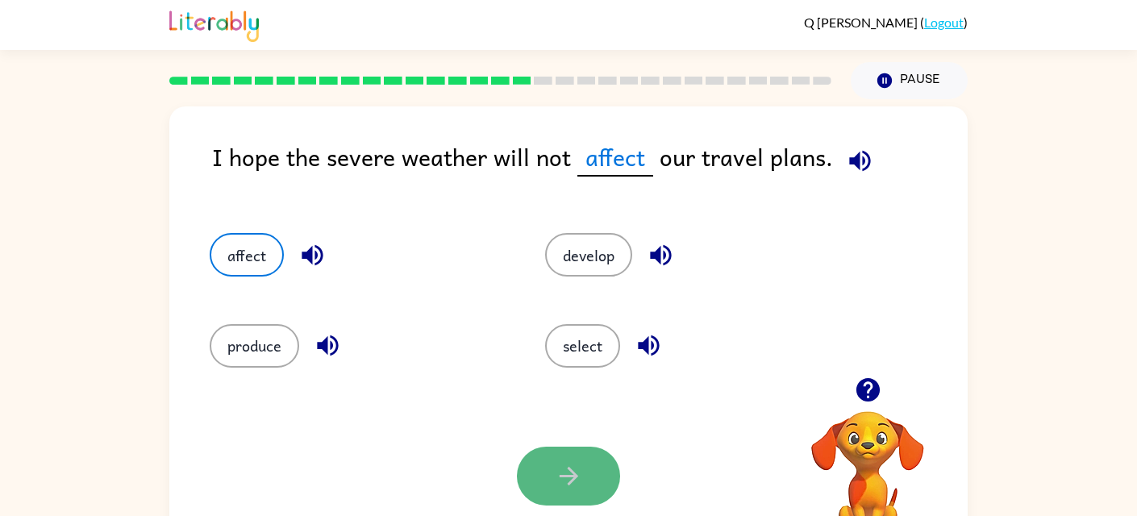
click at [568, 468] on icon "button" at bounding box center [568, 476] width 19 height 19
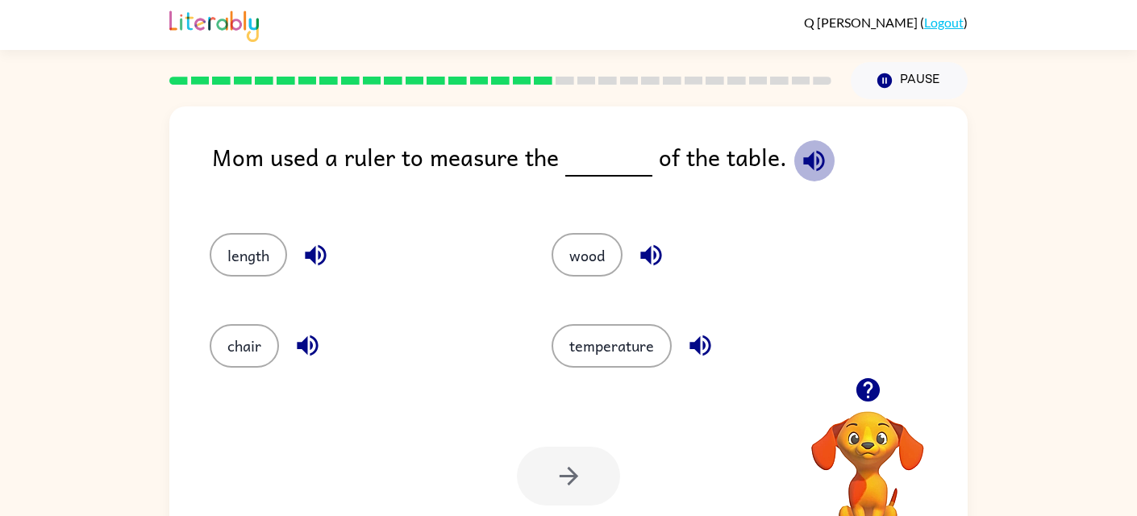
click at [808, 156] on icon "button" at bounding box center [814, 161] width 28 height 28
click at [255, 252] on button "length" at bounding box center [248, 255] width 77 height 44
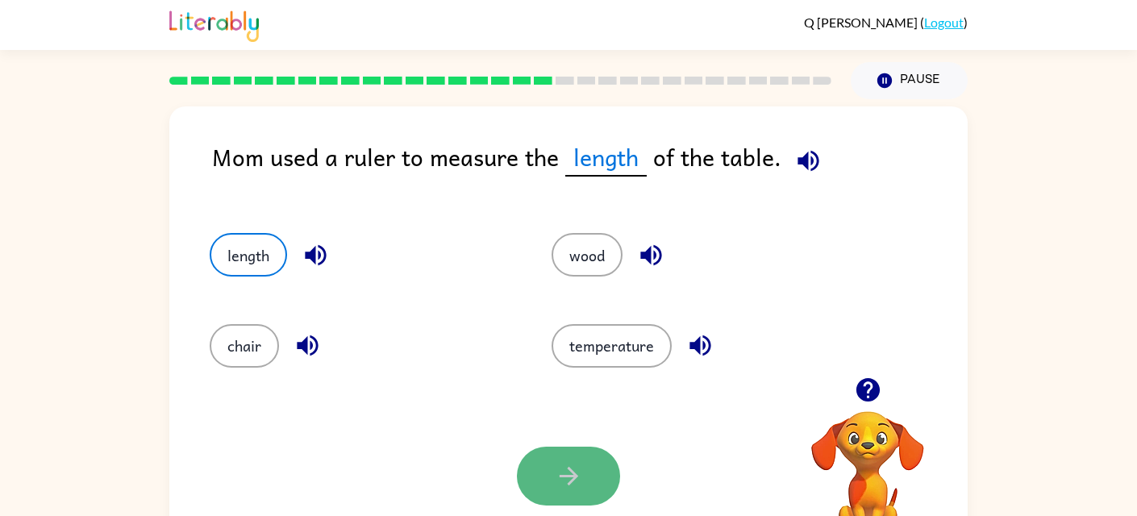
click at [551, 476] on button "button" at bounding box center [568, 476] width 103 height 59
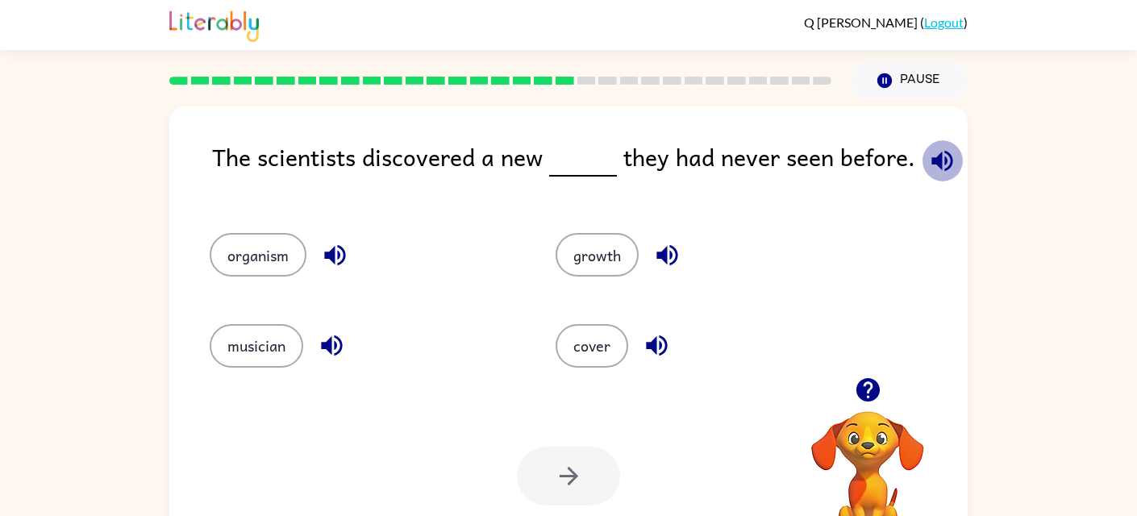
click at [938, 150] on icon "button" at bounding box center [942, 161] width 28 height 28
click at [340, 244] on icon "button" at bounding box center [335, 255] width 28 height 28
click at [339, 349] on icon "button" at bounding box center [332, 345] width 28 height 28
click at [656, 252] on icon "button" at bounding box center [667, 255] width 28 height 28
click at [653, 351] on icon "button" at bounding box center [657, 345] width 28 height 28
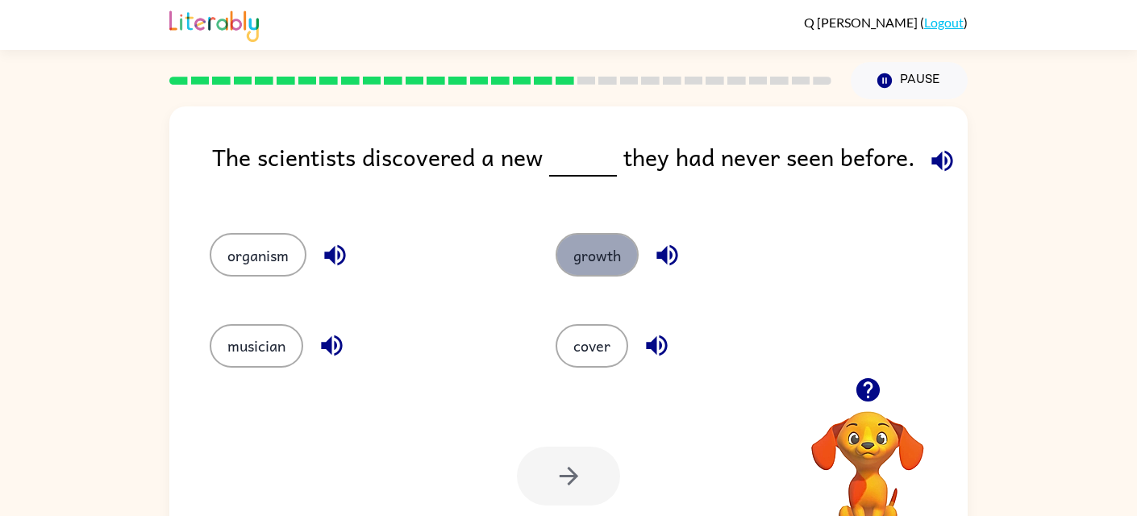
click at [601, 251] on button "growth" at bounding box center [596, 255] width 83 height 44
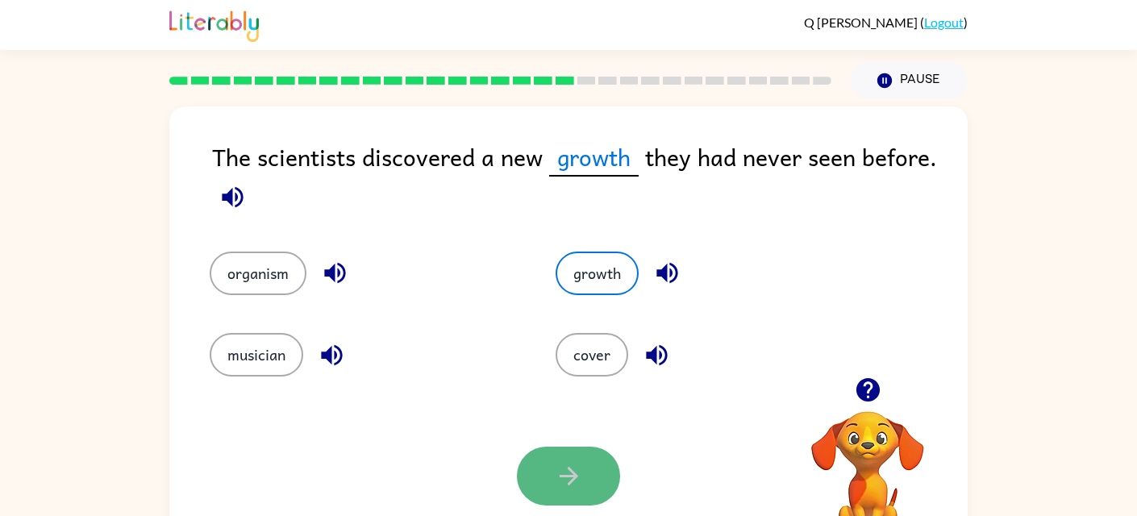
click at [592, 463] on button "button" at bounding box center [568, 476] width 103 height 59
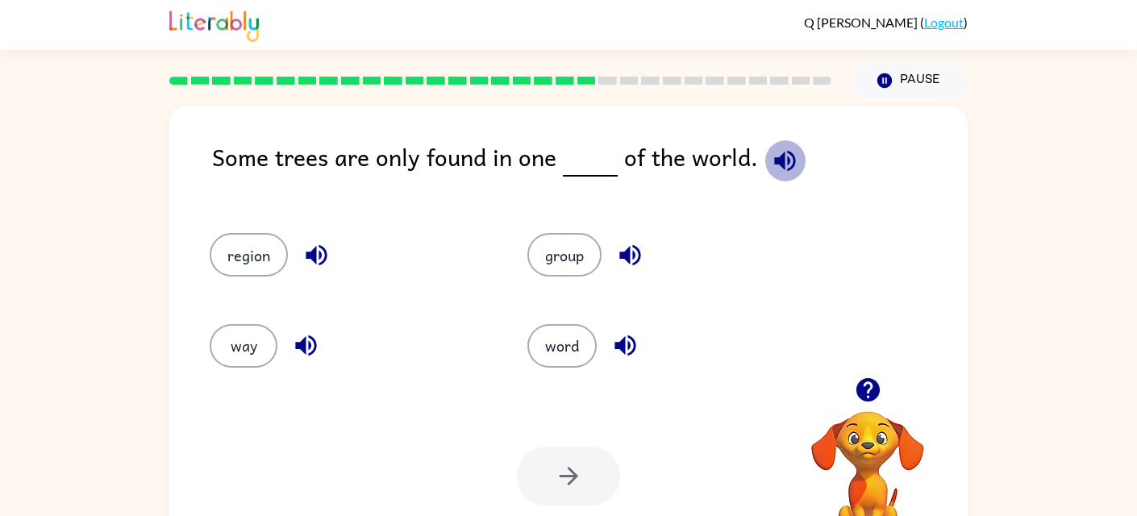
click at [777, 156] on icon "button" at bounding box center [784, 160] width 21 height 21
click at [330, 248] on button "button" at bounding box center [316, 255] width 41 height 41
click at [305, 349] on icon "button" at bounding box center [305, 345] width 21 height 21
click at [625, 248] on icon "button" at bounding box center [630, 255] width 28 height 28
click at [626, 340] on icon "button" at bounding box center [625, 345] width 28 height 28
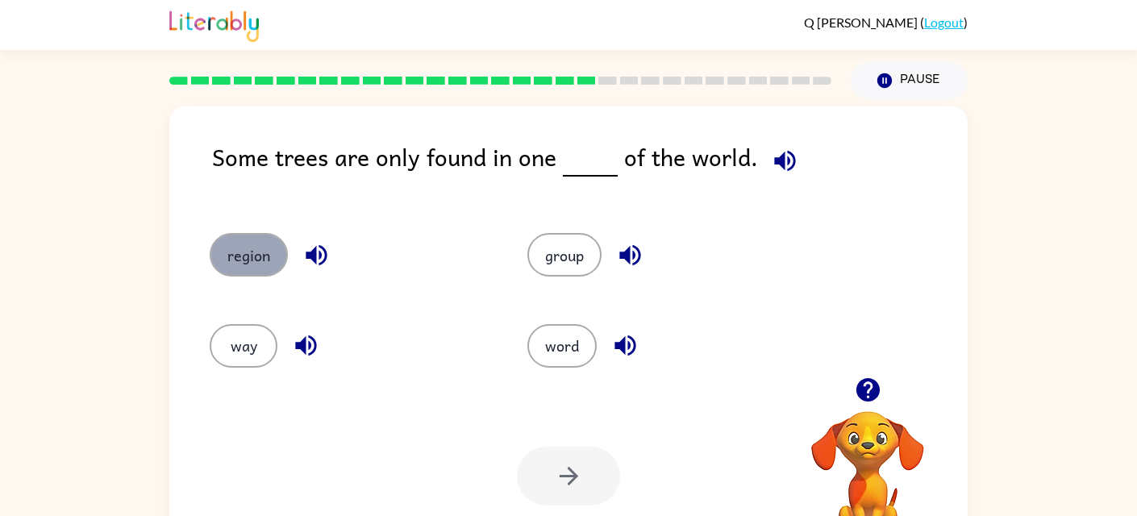
click at [243, 243] on button "region" at bounding box center [249, 255] width 78 height 44
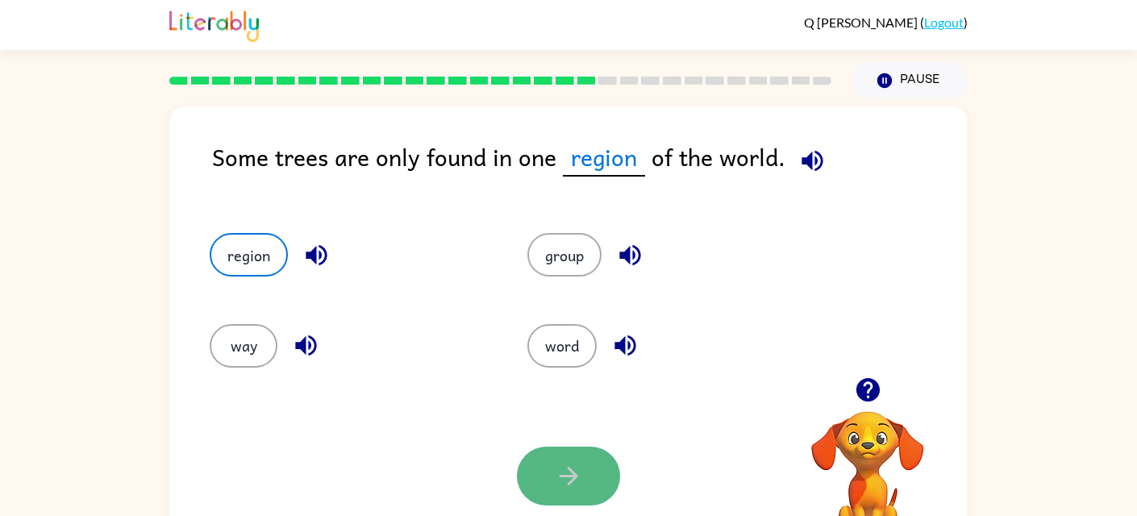
click at [564, 473] on icon "button" at bounding box center [569, 476] width 28 height 28
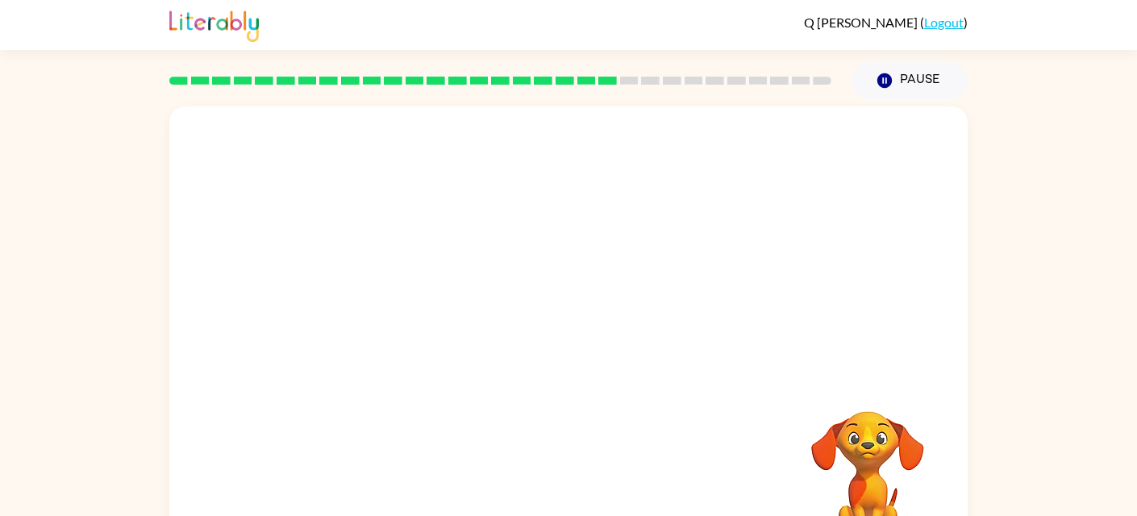
click at [426, 130] on video "Your browser must support playing .mp4 files to use Literably. Please try using…" at bounding box center [568, 241] width 798 height 271
click at [414, 255] on video "Your browser must support playing .mp4 files to use Literably. Please try using…" at bounding box center [568, 241] width 798 height 271
click at [410, 321] on video "Your browser must support playing .mp4 files to use Literably. Please try using…" at bounding box center [568, 241] width 798 height 271
click at [409, 327] on video "Your browser must support playing .mp4 files to use Literably. Please try using…" at bounding box center [568, 241] width 798 height 271
click at [569, 338] on icon "button" at bounding box center [568, 344] width 19 height 19
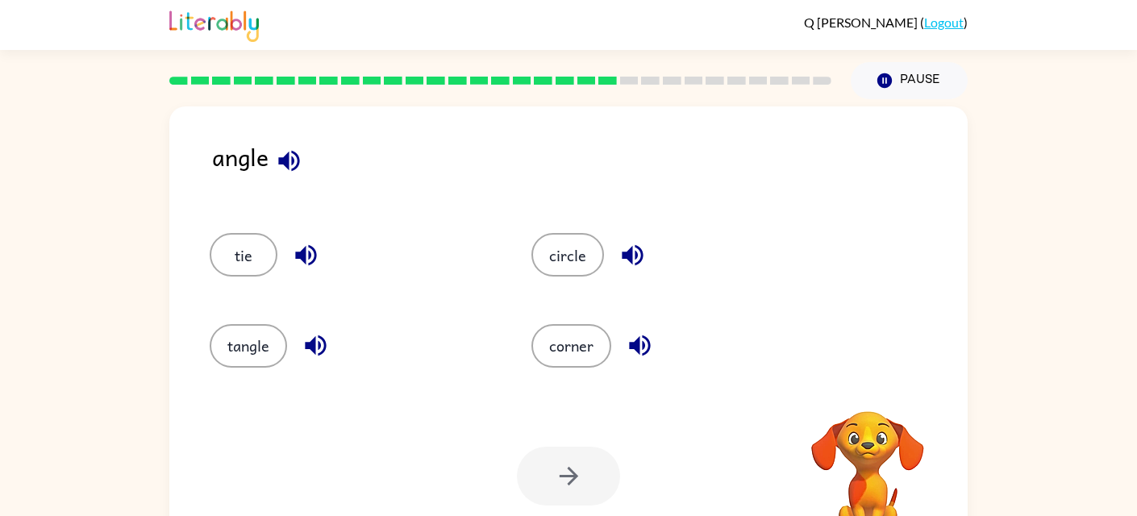
click at [283, 159] on icon "button" at bounding box center [288, 160] width 21 height 21
click at [285, 159] on icon "button" at bounding box center [288, 160] width 21 height 21
click at [568, 347] on button "corner" at bounding box center [571, 346] width 80 height 44
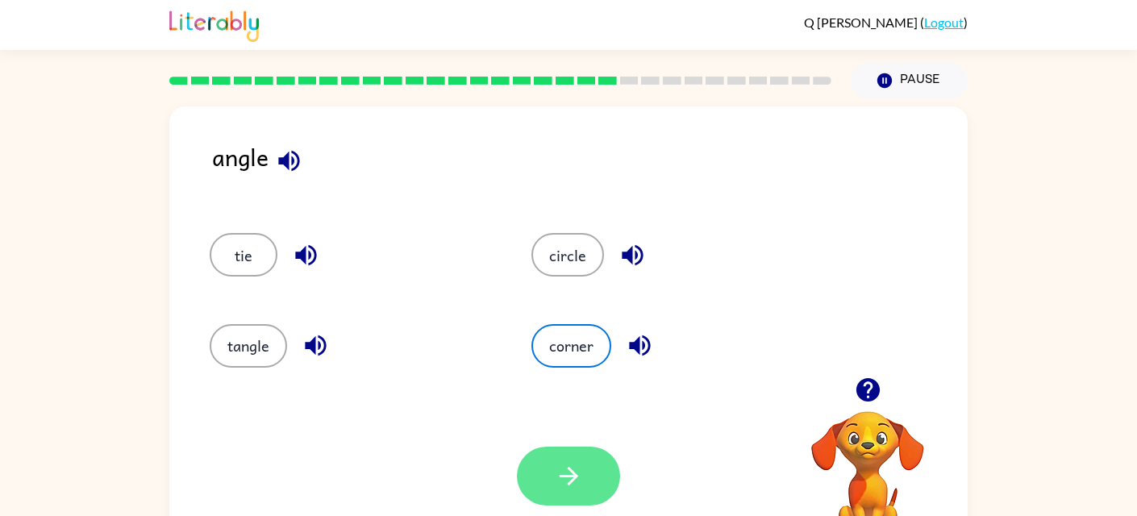
click at [582, 462] on icon "button" at bounding box center [569, 476] width 28 height 28
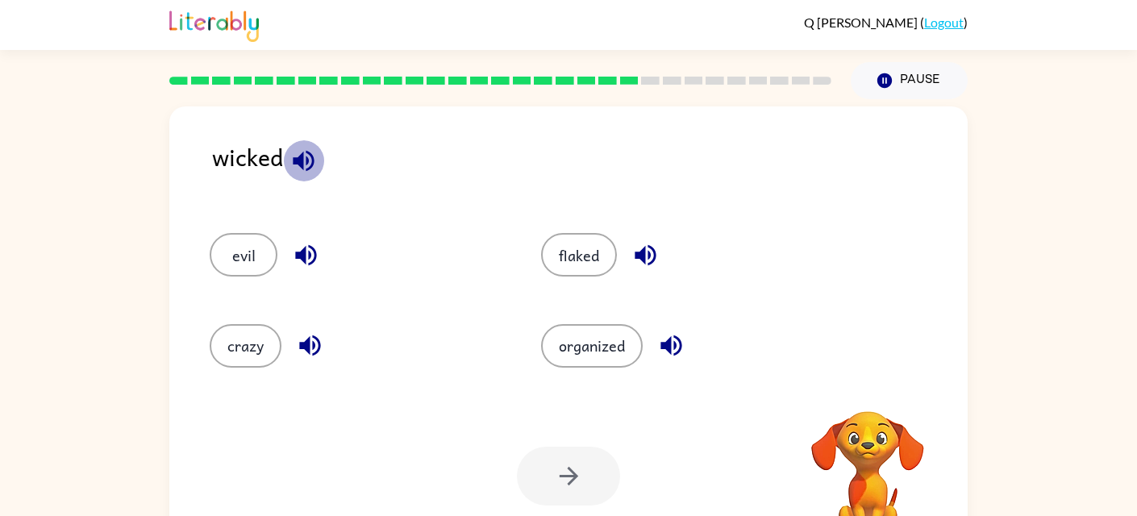
click at [301, 152] on icon "button" at bounding box center [303, 161] width 28 height 28
click at [299, 148] on icon "button" at bounding box center [303, 161] width 28 height 28
click at [298, 149] on icon "button" at bounding box center [303, 161] width 28 height 28
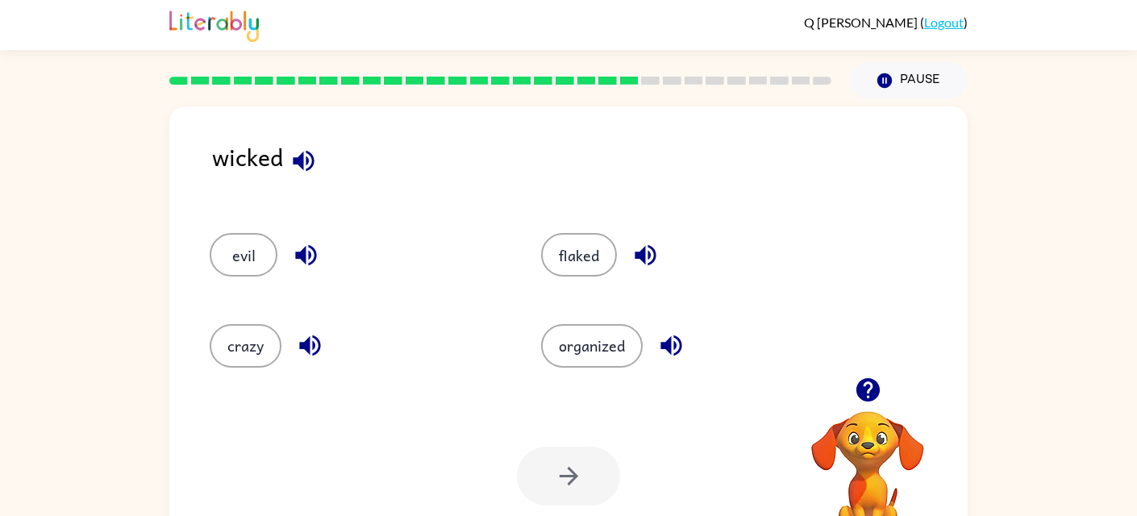
click at [298, 149] on icon "button" at bounding box center [303, 161] width 28 height 28
click at [298, 151] on icon "button" at bounding box center [303, 161] width 28 height 28
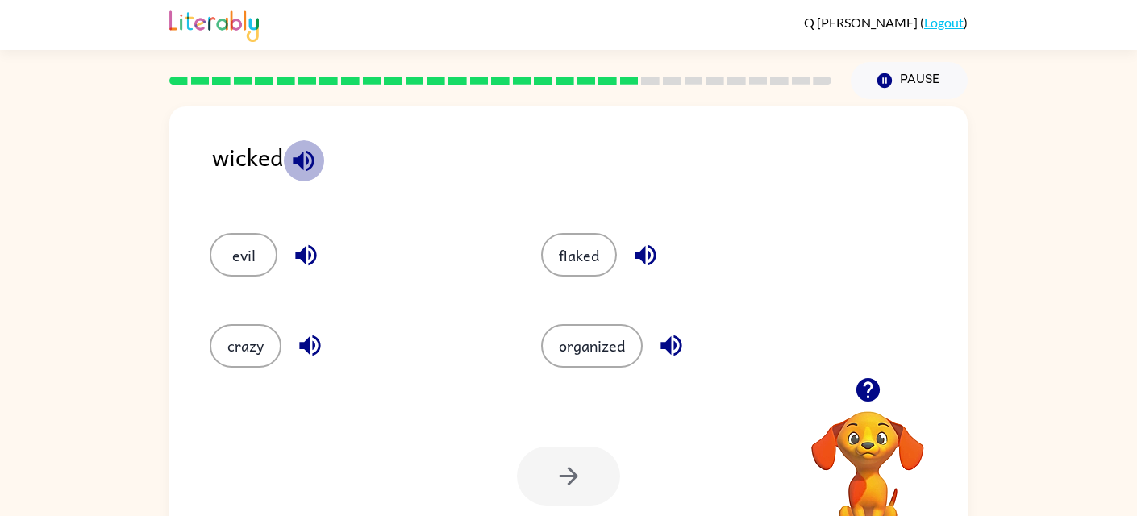
click at [299, 151] on icon "button" at bounding box center [303, 161] width 28 height 28
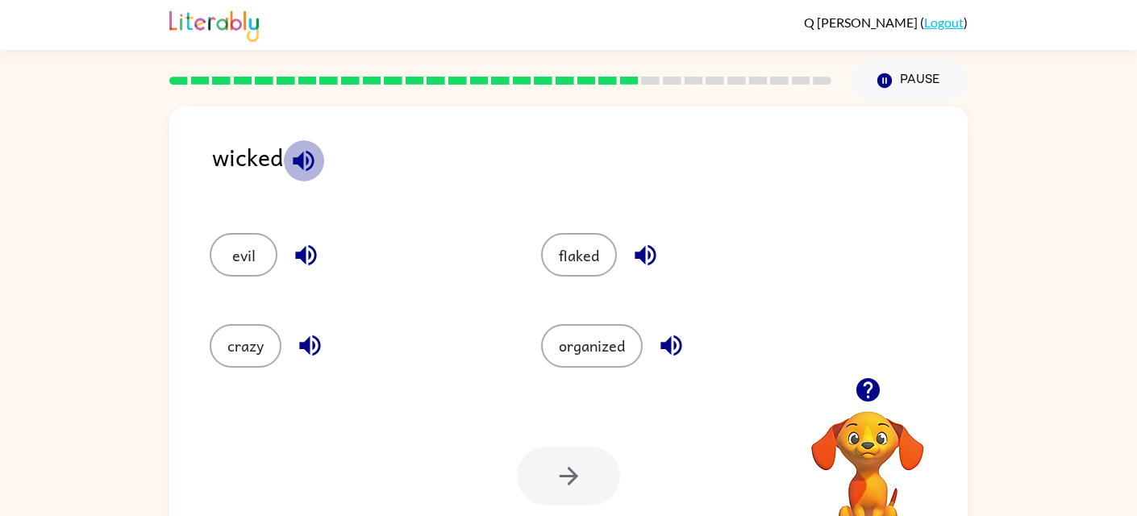
click at [299, 151] on icon "button" at bounding box center [303, 161] width 28 height 28
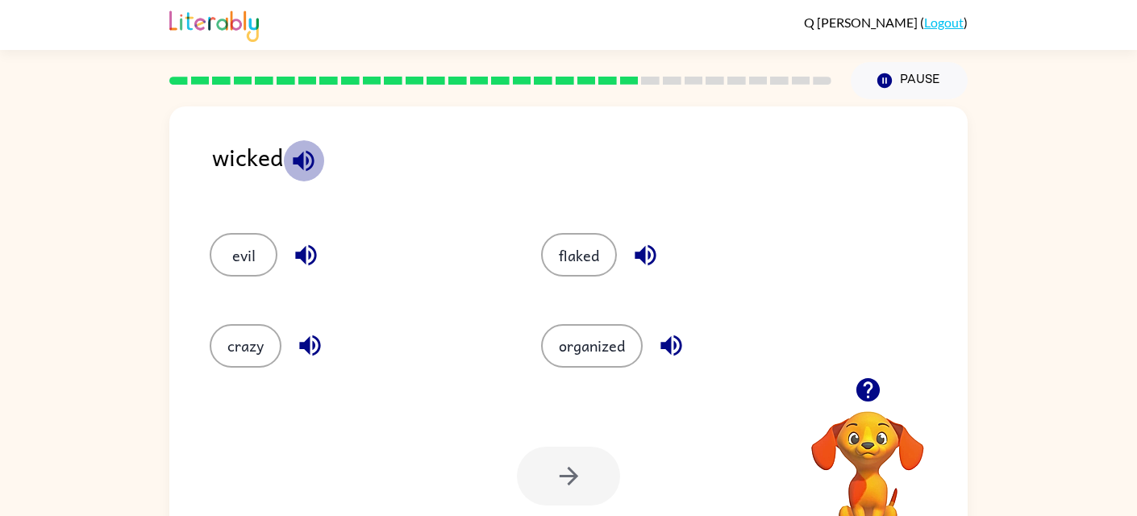
click at [299, 151] on icon "button" at bounding box center [303, 161] width 28 height 28
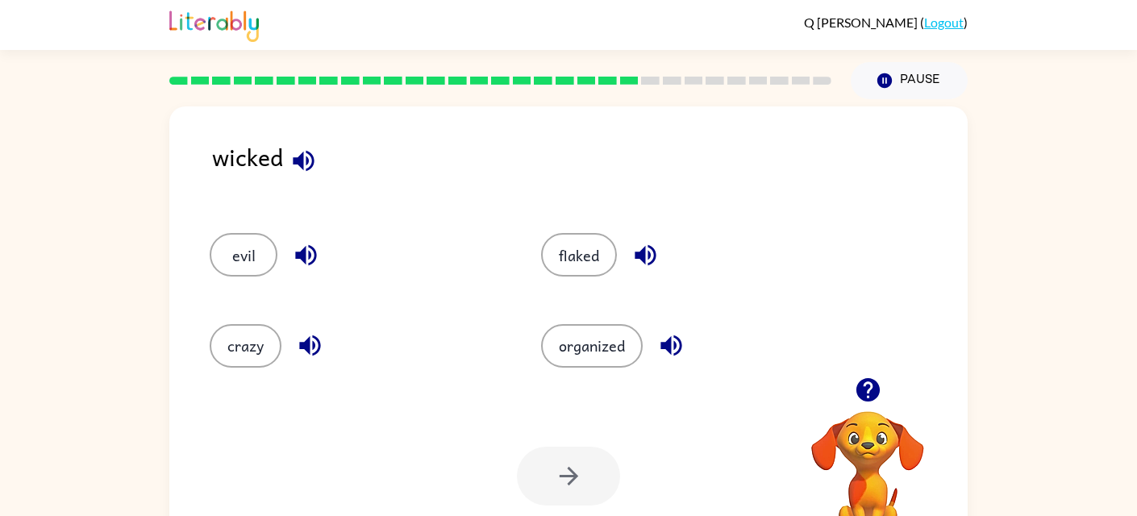
click at [299, 151] on icon "button" at bounding box center [303, 161] width 28 height 28
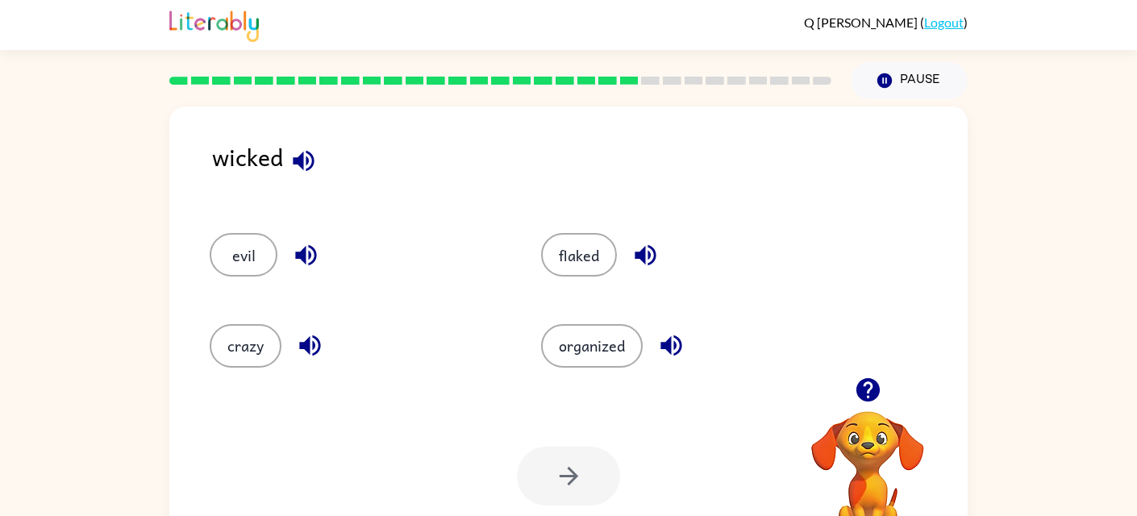
click at [299, 151] on icon "button" at bounding box center [303, 161] width 28 height 28
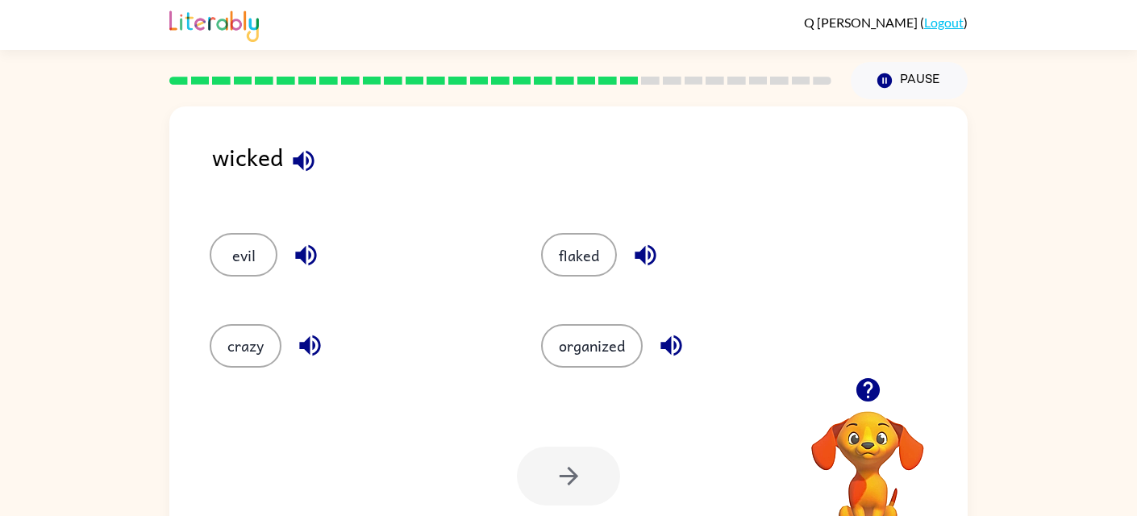
click at [299, 151] on icon "button" at bounding box center [303, 161] width 28 height 28
click at [292, 153] on icon "button" at bounding box center [303, 161] width 28 height 28
click at [297, 153] on icon "button" at bounding box center [303, 161] width 28 height 28
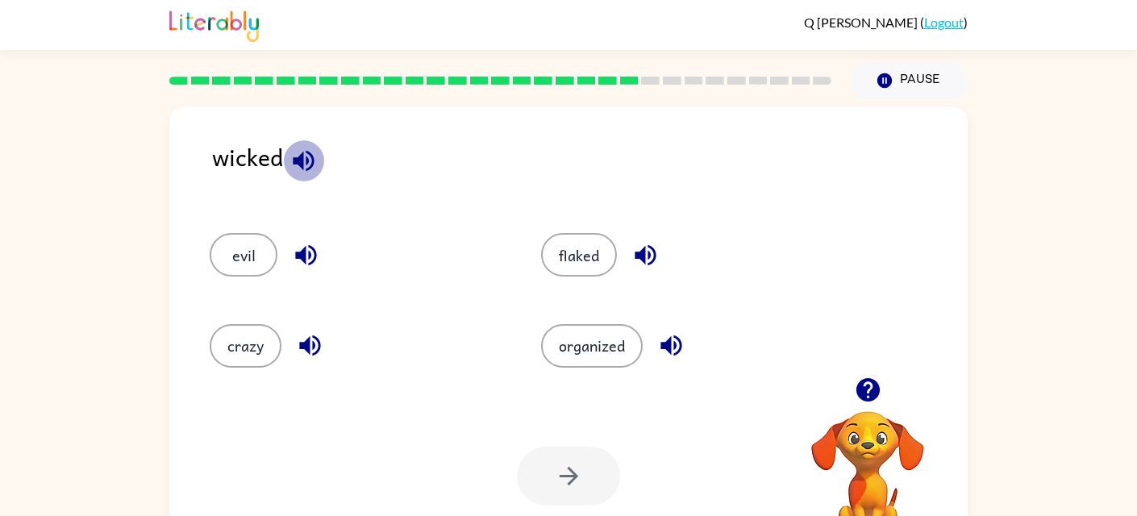
click at [297, 153] on icon "button" at bounding box center [303, 161] width 28 height 28
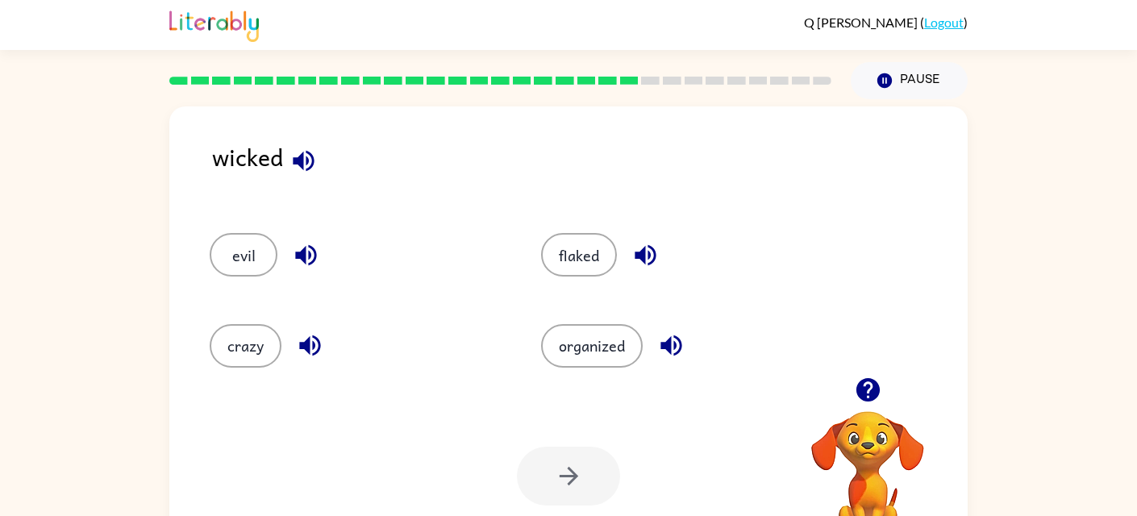
click at [297, 153] on icon "button" at bounding box center [303, 161] width 28 height 28
click at [297, 151] on icon "button" at bounding box center [303, 161] width 28 height 28
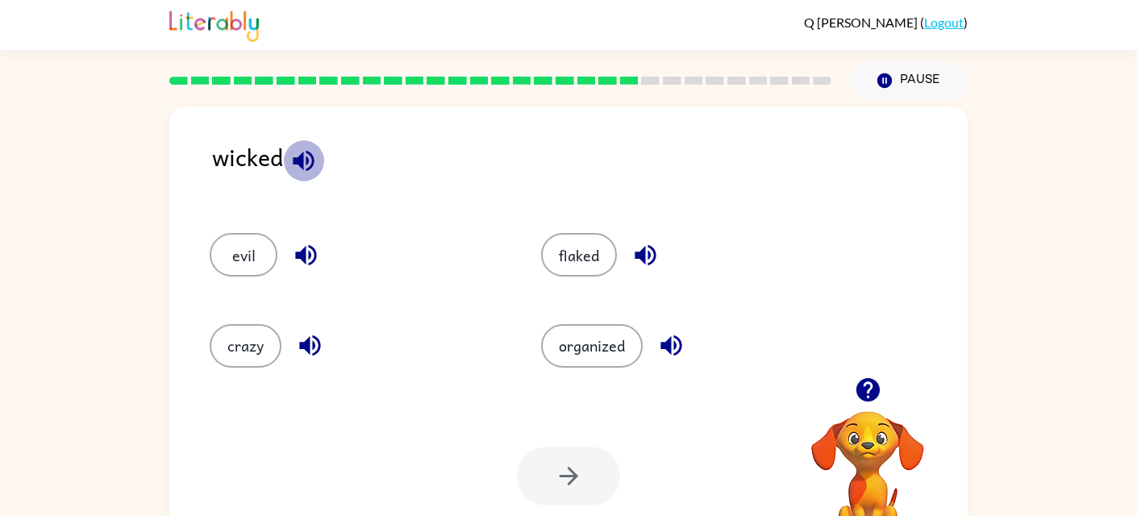
click at [297, 151] on icon "button" at bounding box center [303, 161] width 28 height 28
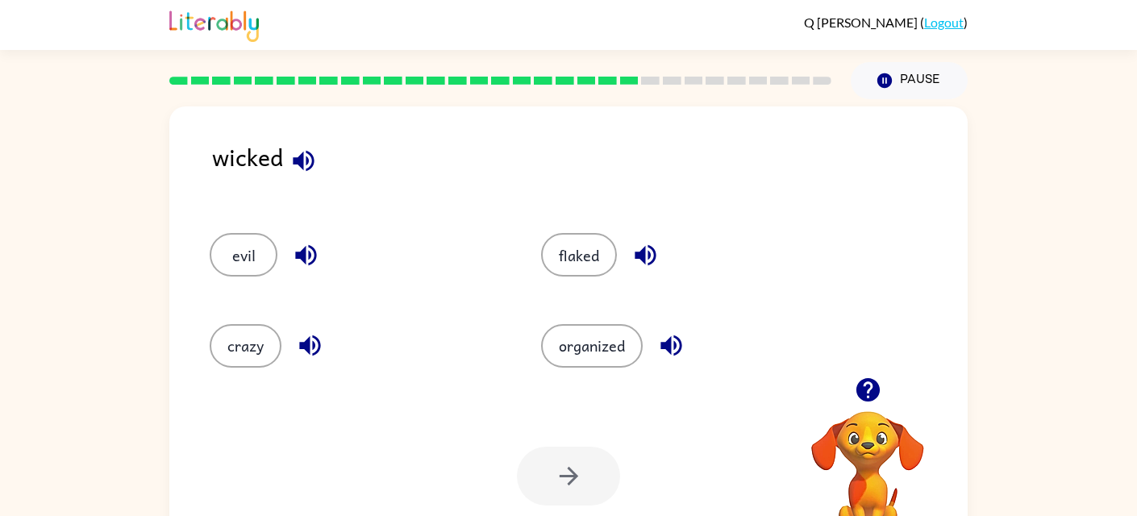
click at [297, 151] on icon "button" at bounding box center [303, 161] width 28 height 28
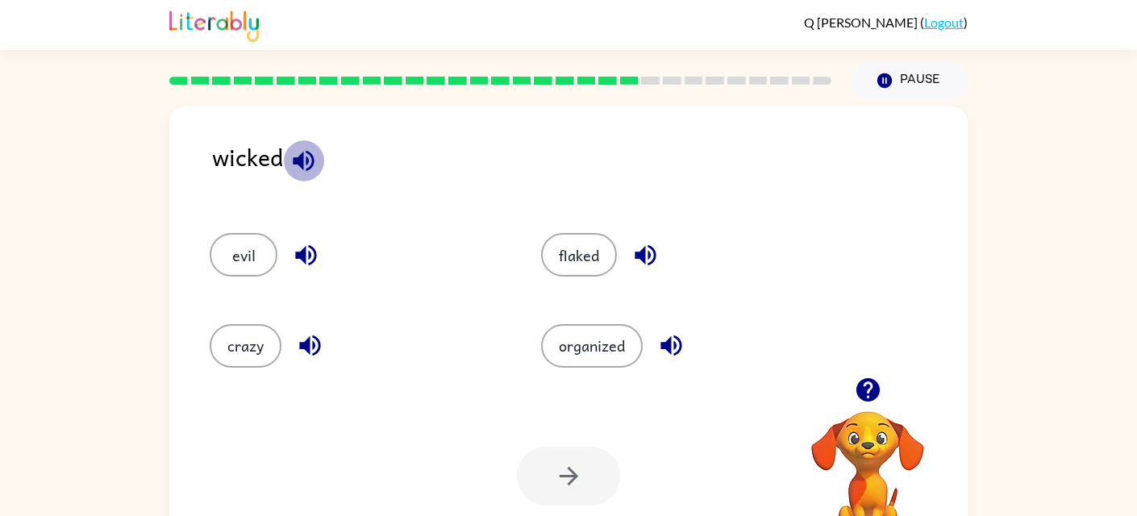
click at [297, 149] on icon "button" at bounding box center [303, 161] width 28 height 28
click at [232, 260] on button "evil" at bounding box center [244, 255] width 68 height 44
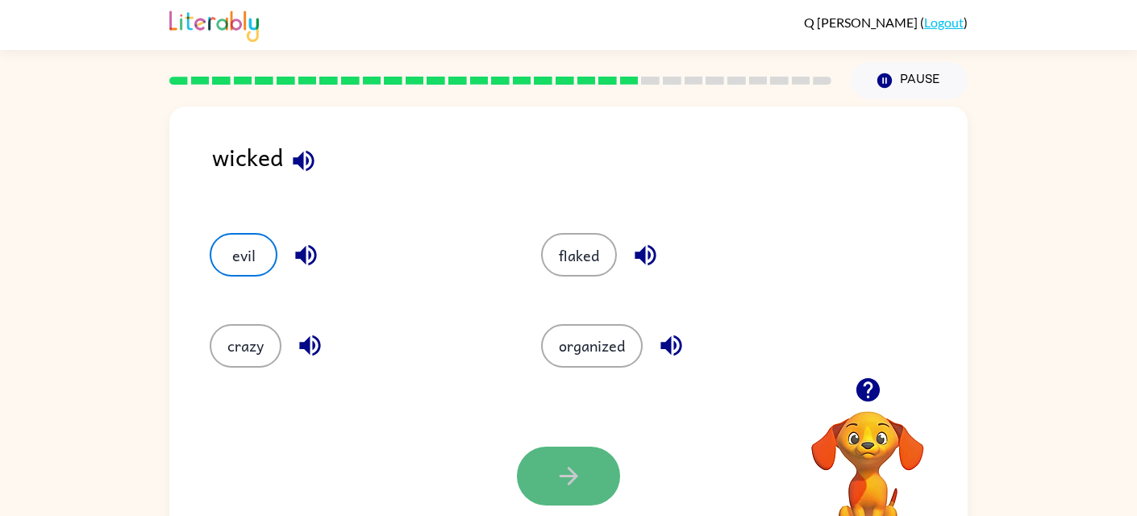
click at [550, 462] on button "button" at bounding box center [568, 476] width 103 height 59
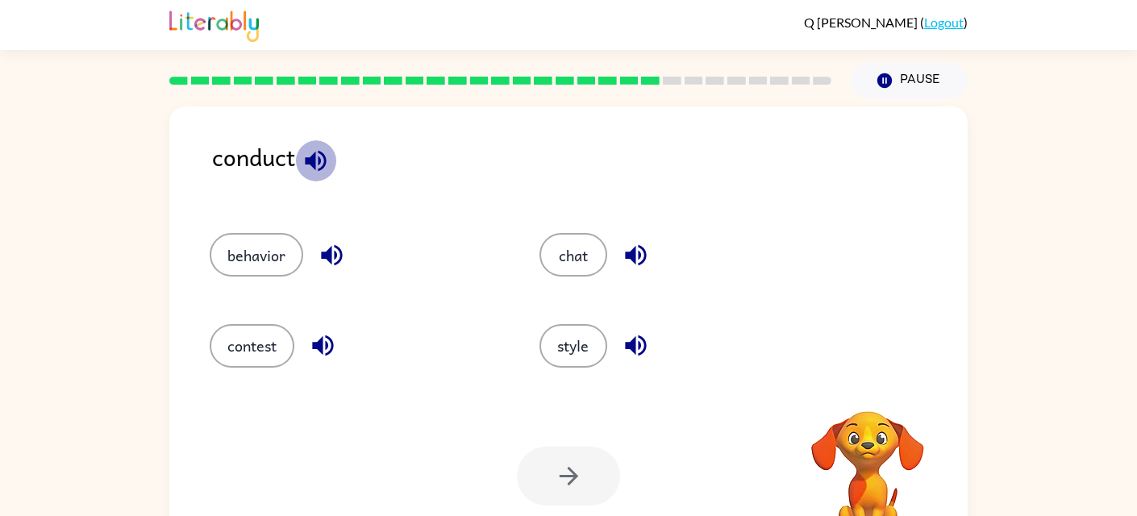
click at [321, 166] on icon "button" at bounding box center [316, 161] width 28 height 28
click at [307, 152] on icon "button" at bounding box center [316, 161] width 28 height 28
click at [239, 347] on button "contest" at bounding box center [252, 346] width 85 height 44
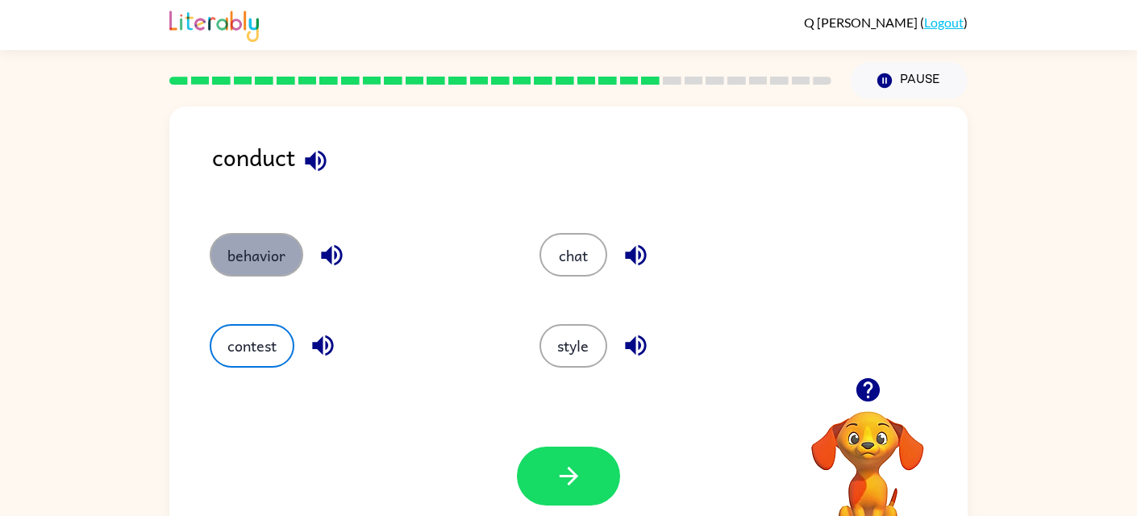
click at [254, 253] on button "behavior" at bounding box center [257, 255] width 94 height 44
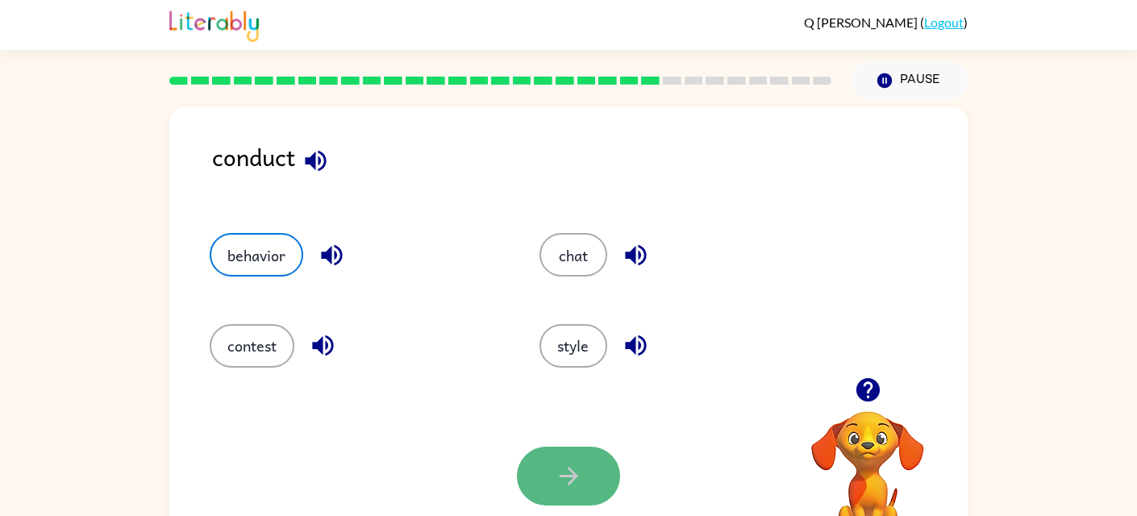
click at [541, 480] on button "button" at bounding box center [568, 476] width 103 height 59
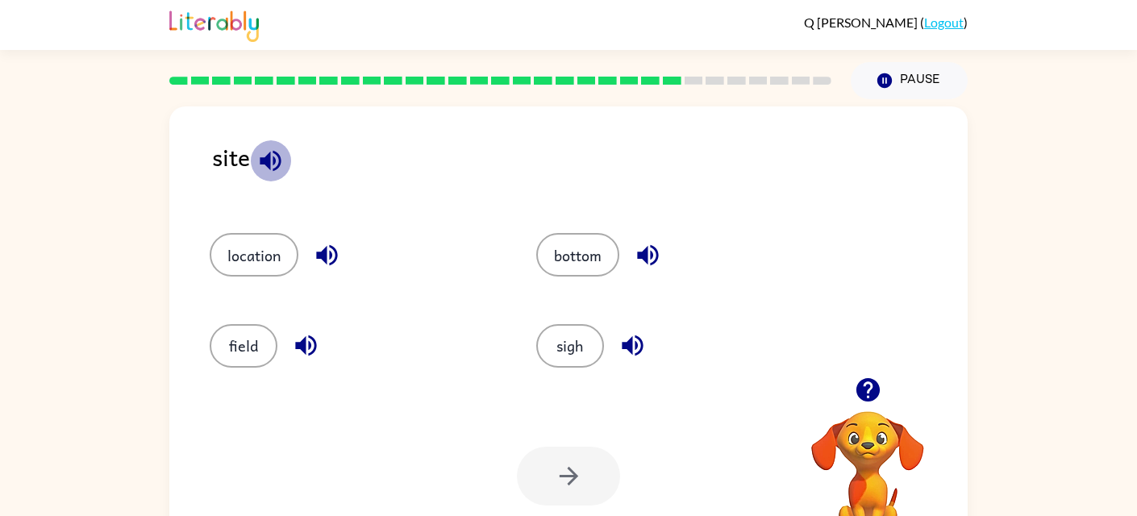
click at [267, 156] on icon "button" at bounding box center [270, 160] width 21 height 21
click at [243, 347] on button "field" at bounding box center [244, 346] width 68 height 44
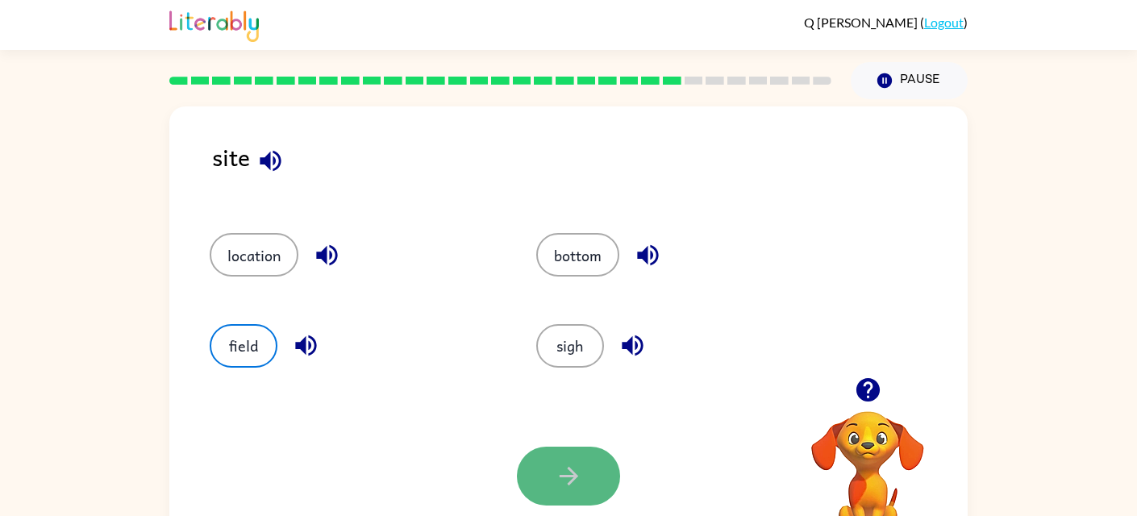
click at [543, 449] on button "button" at bounding box center [568, 476] width 103 height 59
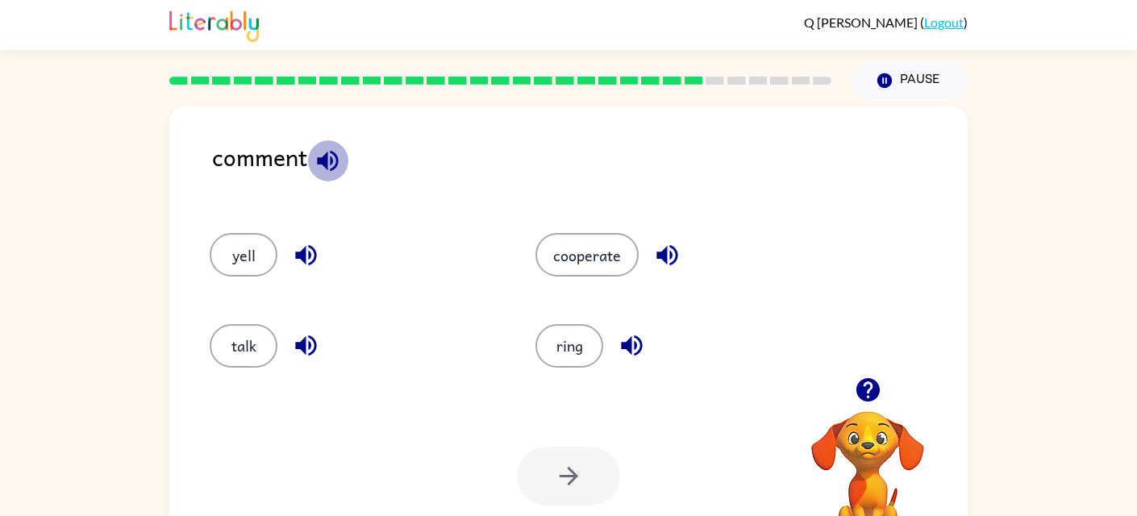
click at [327, 152] on icon "button" at bounding box center [328, 161] width 28 height 28
click at [244, 351] on button "talk" at bounding box center [244, 346] width 68 height 44
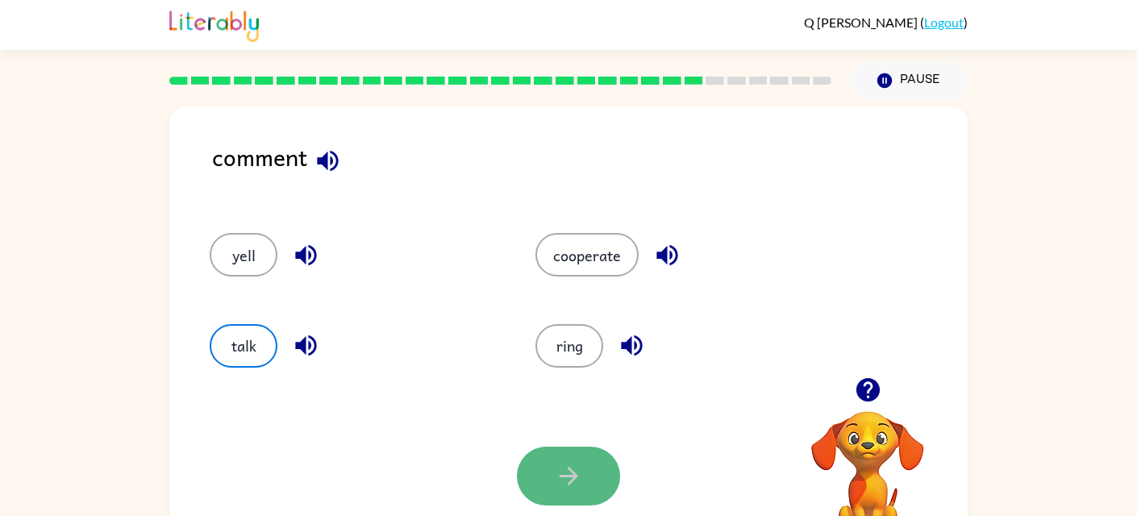
click at [571, 452] on button "button" at bounding box center [568, 476] width 103 height 59
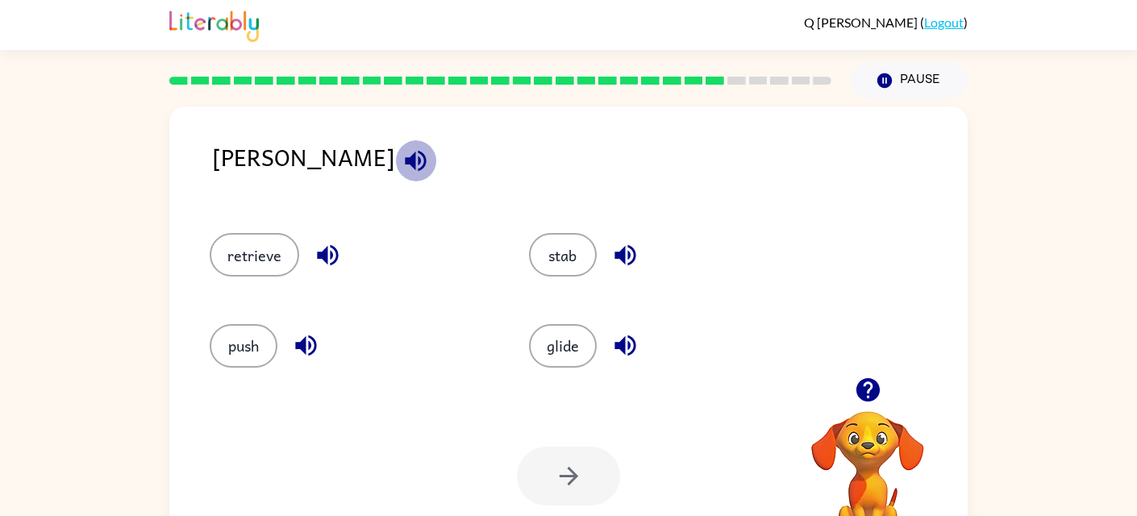
click at [405, 152] on icon "button" at bounding box center [415, 160] width 21 height 21
click at [334, 249] on icon "button" at bounding box center [327, 255] width 21 height 21
click at [307, 338] on icon "button" at bounding box center [306, 345] width 28 height 28
click at [622, 251] on icon "button" at bounding box center [624, 255] width 21 height 21
click at [626, 344] on icon "button" at bounding box center [624, 345] width 21 height 21
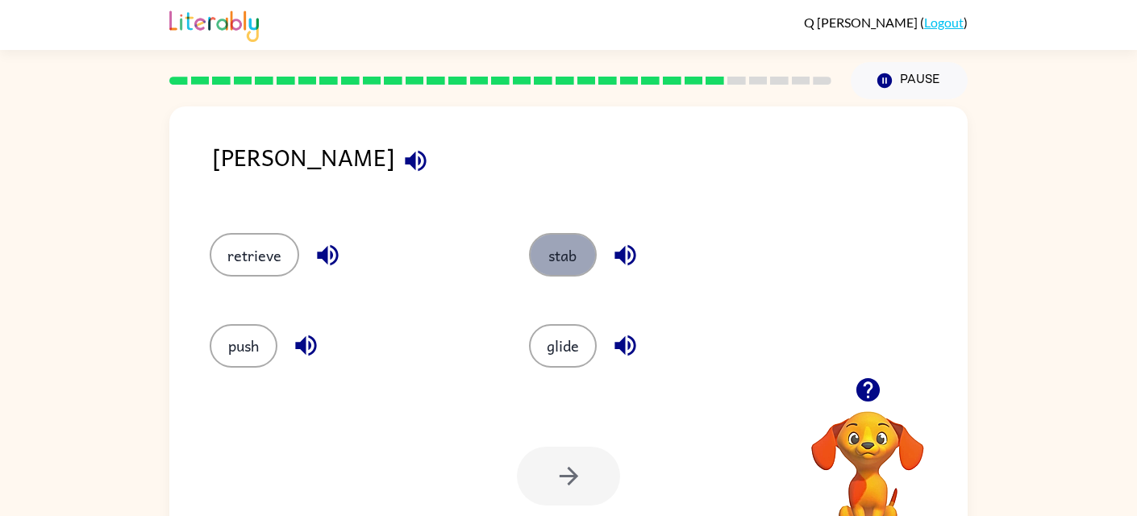
click at [575, 244] on button "stab" at bounding box center [563, 255] width 68 height 44
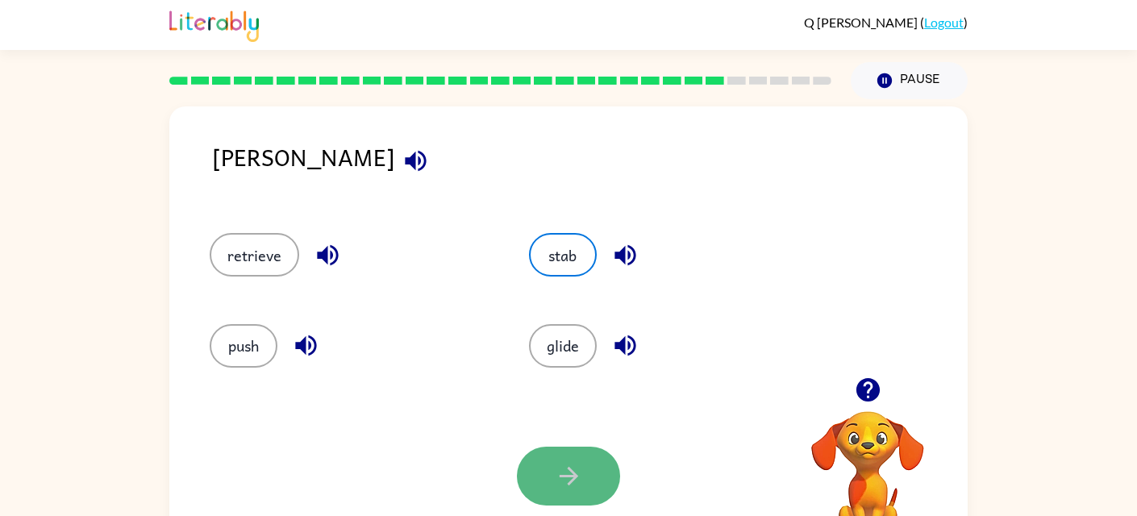
click at [586, 480] on button "button" at bounding box center [568, 476] width 103 height 59
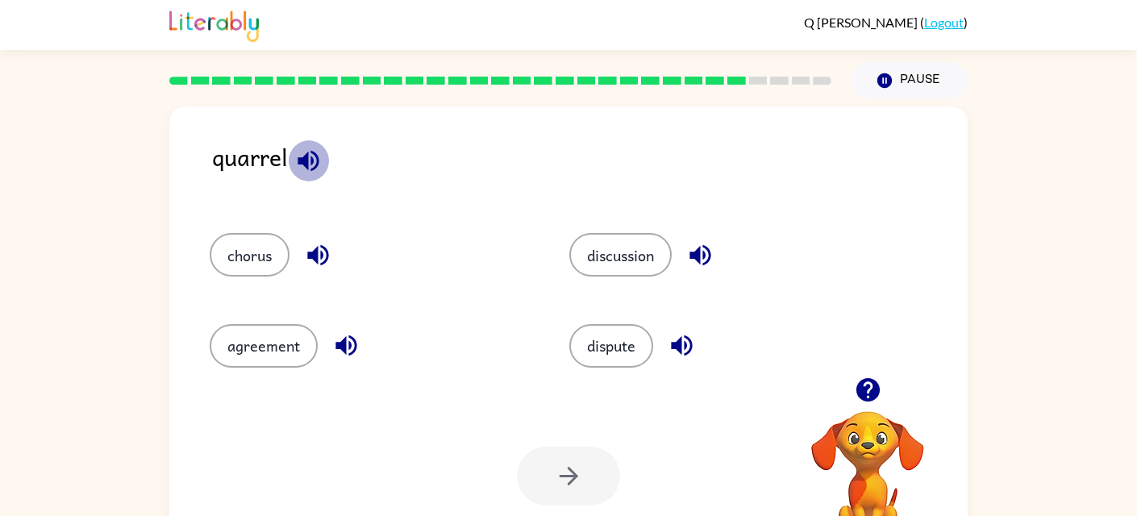
click at [304, 153] on icon "button" at bounding box center [308, 161] width 28 height 28
click at [312, 253] on icon "button" at bounding box center [317, 255] width 21 height 21
click at [342, 344] on icon "button" at bounding box center [345, 345] width 21 height 21
click at [672, 246] on button "discussion" at bounding box center [620, 255] width 102 height 44
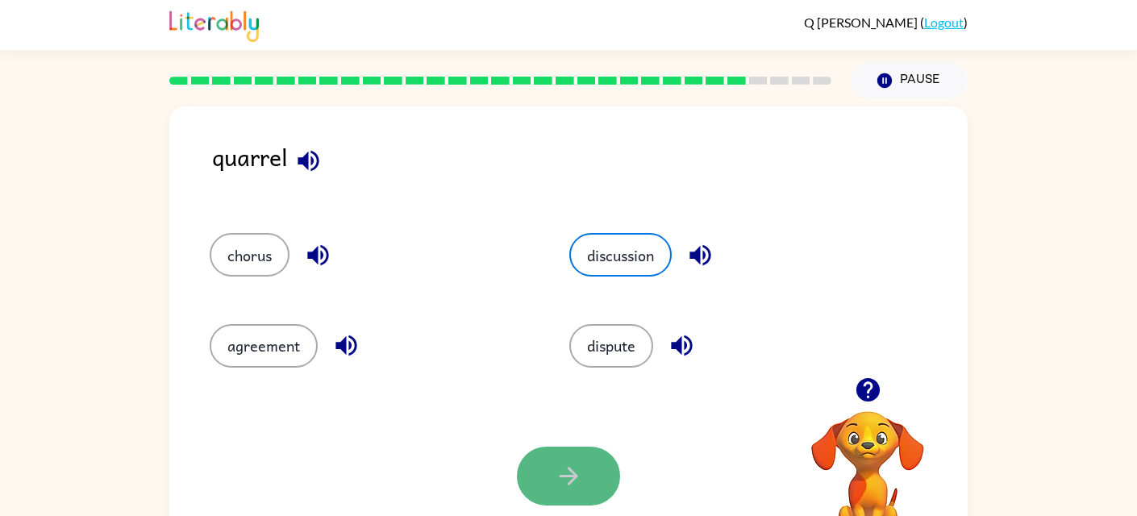
click at [578, 465] on icon "button" at bounding box center [569, 476] width 28 height 28
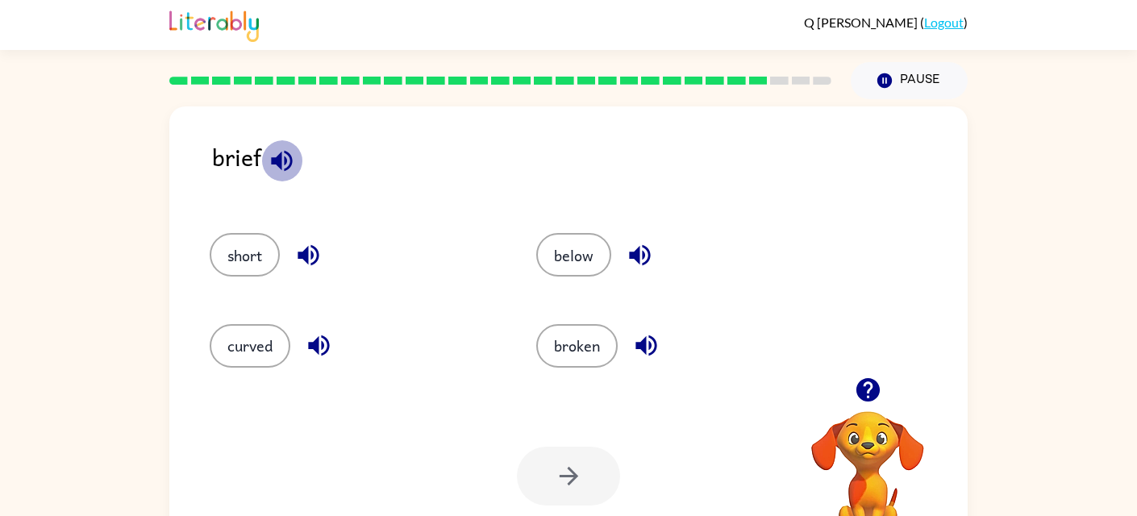
click at [279, 156] on icon "button" at bounding box center [281, 160] width 21 height 21
click at [307, 254] on icon "button" at bounding box center [307, 255] width 21 height 21
click at [253, 249] on button "short" at bounding box center [245, 255] width 70 height 44
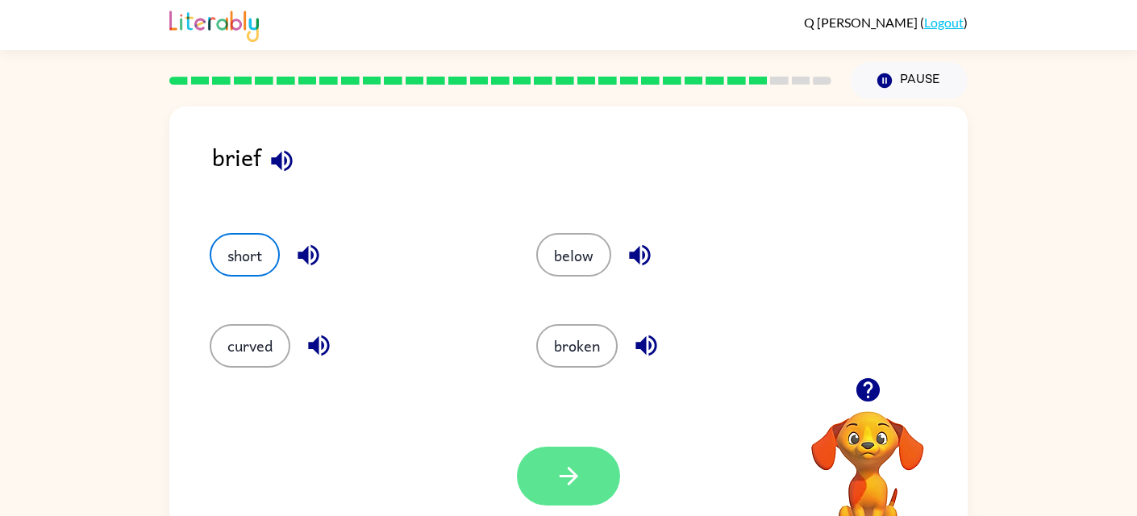
click at [573, 477] on icon "button" at bounding box center [568, 476] width 19 height 19
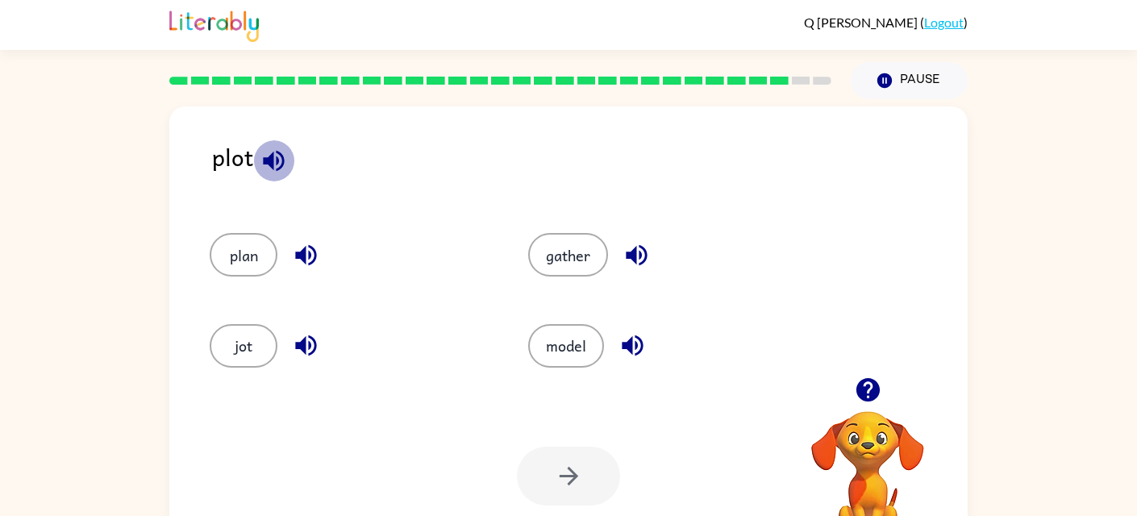
click at [263, 150] on icon "button" at bounding box center [274, 161] width 28 height 28
click at [256, 252] on button "plan" at bounding box center [244, 255] width 68 height 44
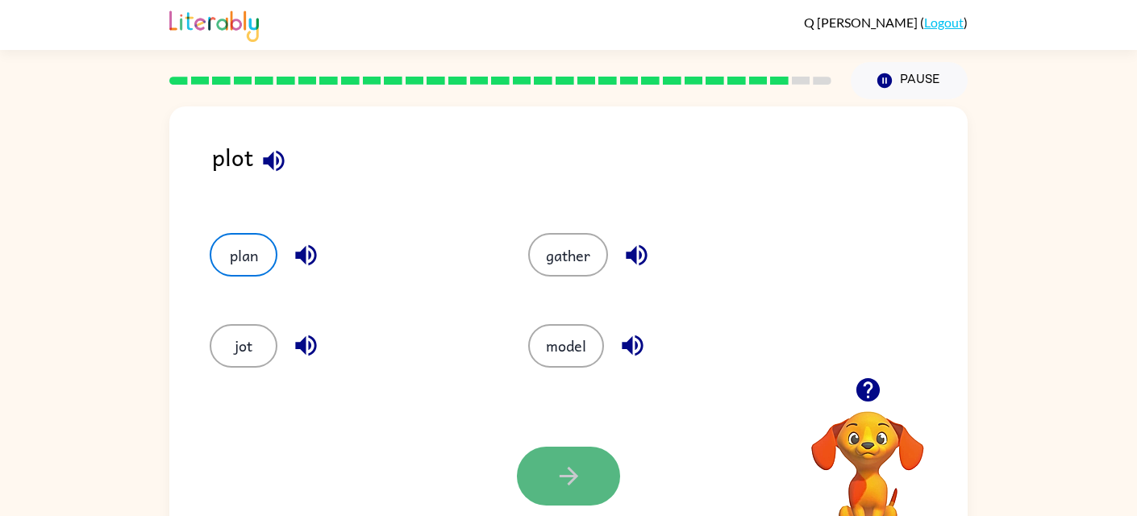
click at [580, 472] on icon "button" at bounding box center [569, 476] width 28 height 28
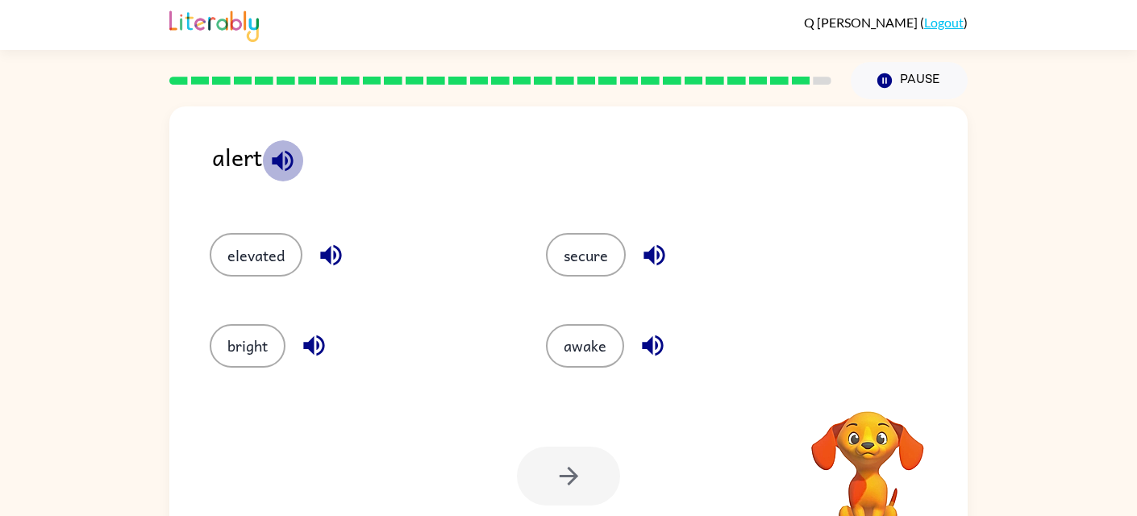
click at [285, 156] on icon "button" at bounding box center [282, 161] width 28 height 28
click at [578, 241] on button "secure" at bounding box center [586, 255] width 80 height 44
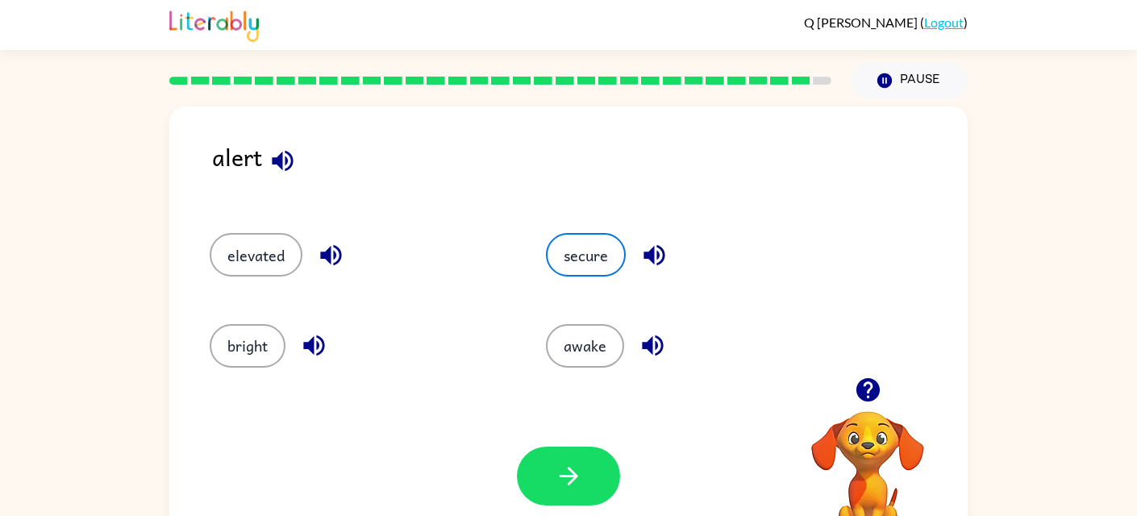
click at [543, 443] on div "Your browser must support playing .mp4 files to use Literably. Please try using…" at bounding box center [568, 475] width 798 height 181
click at [543, 451] on button "button" at bounding box center [568, 476] width 103 height 59
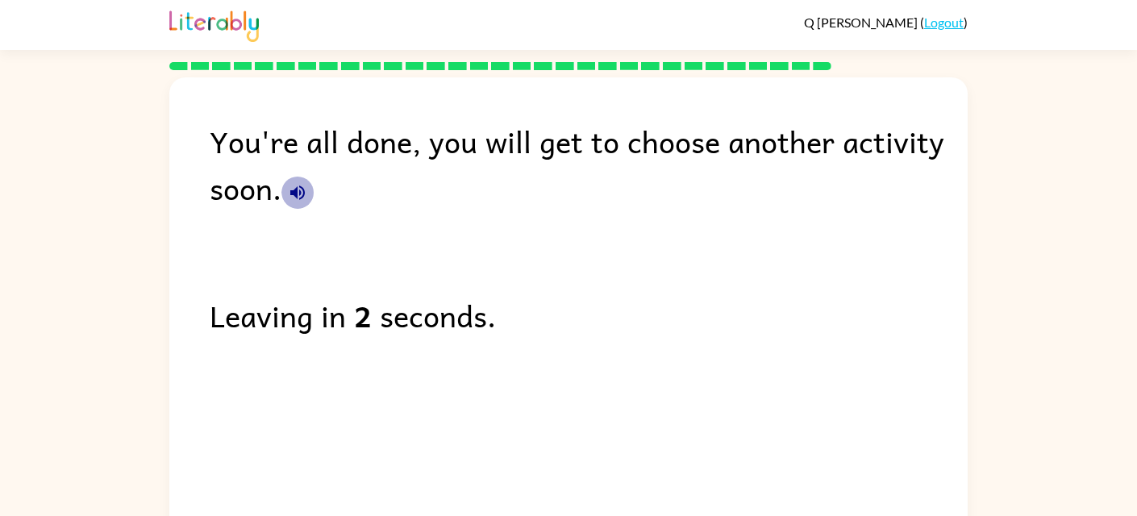
click at [290, 181] on button "button" at bounding box center [297, 193] width 32 height 32
